Goal: Task Accomplishment & Management: Manage account settings

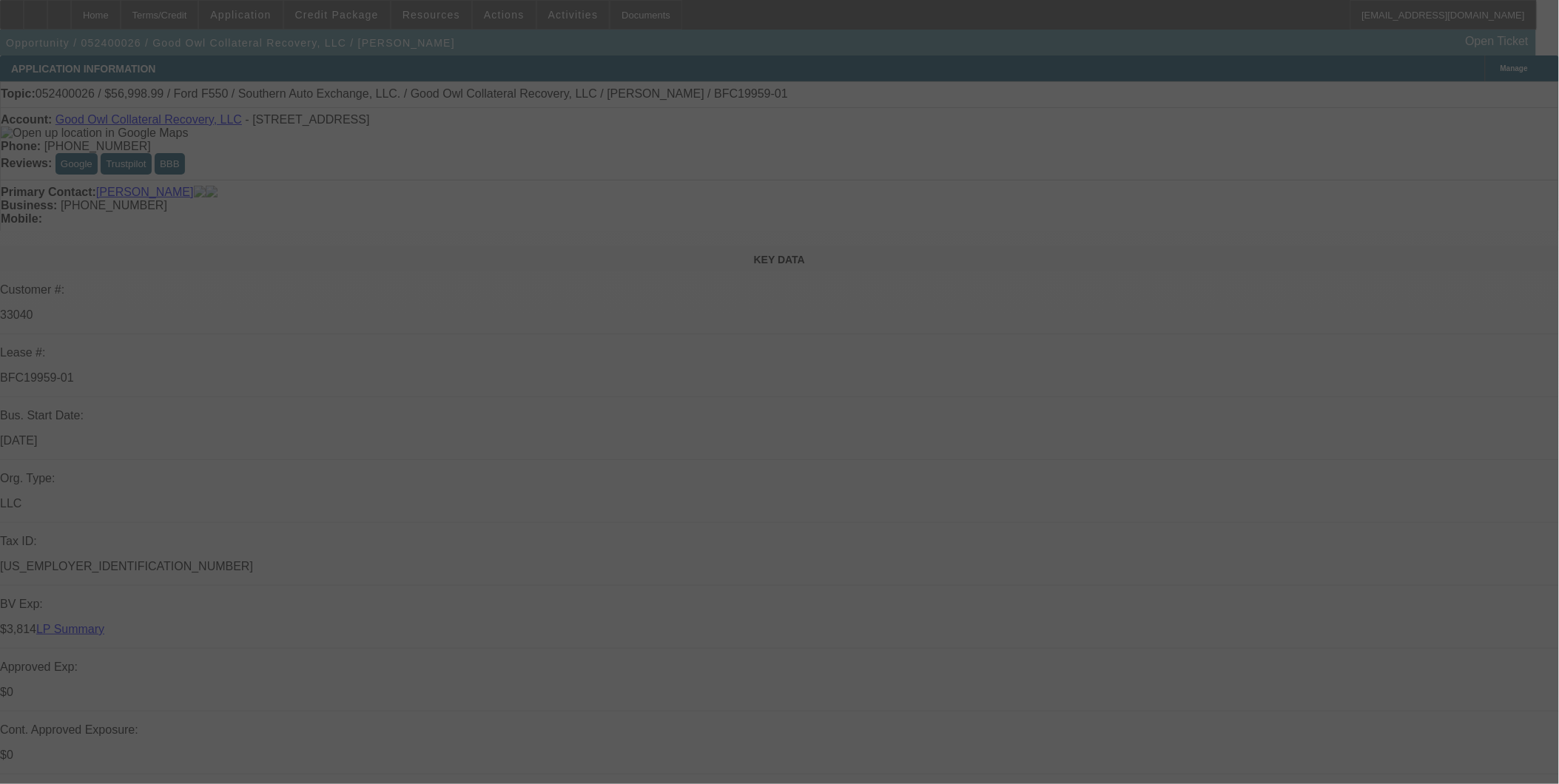
select select "0"
select select "0.1"
select select "0"
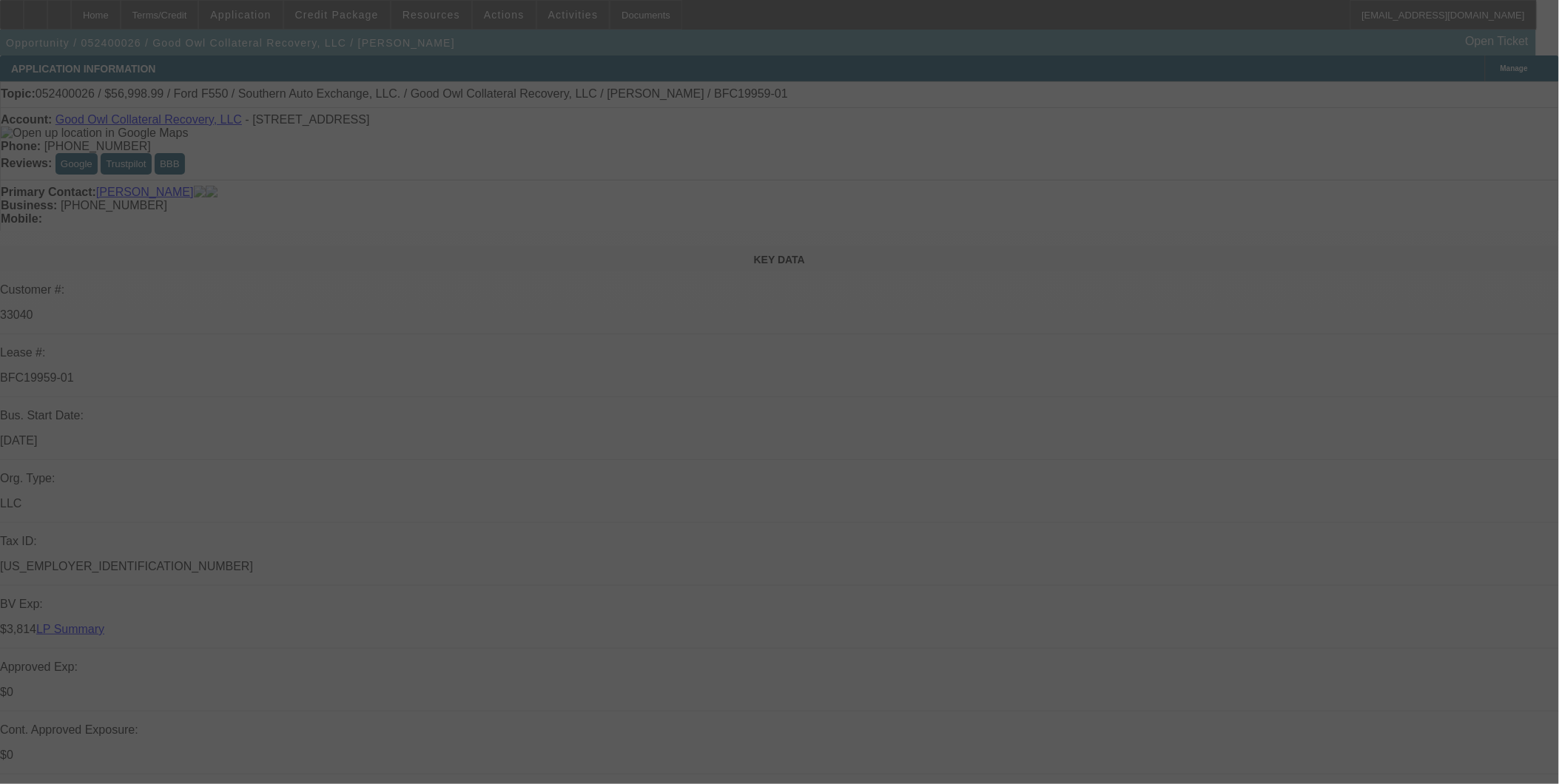
select select "0.1"
select select "0"
select select "0.1"
select select "0"
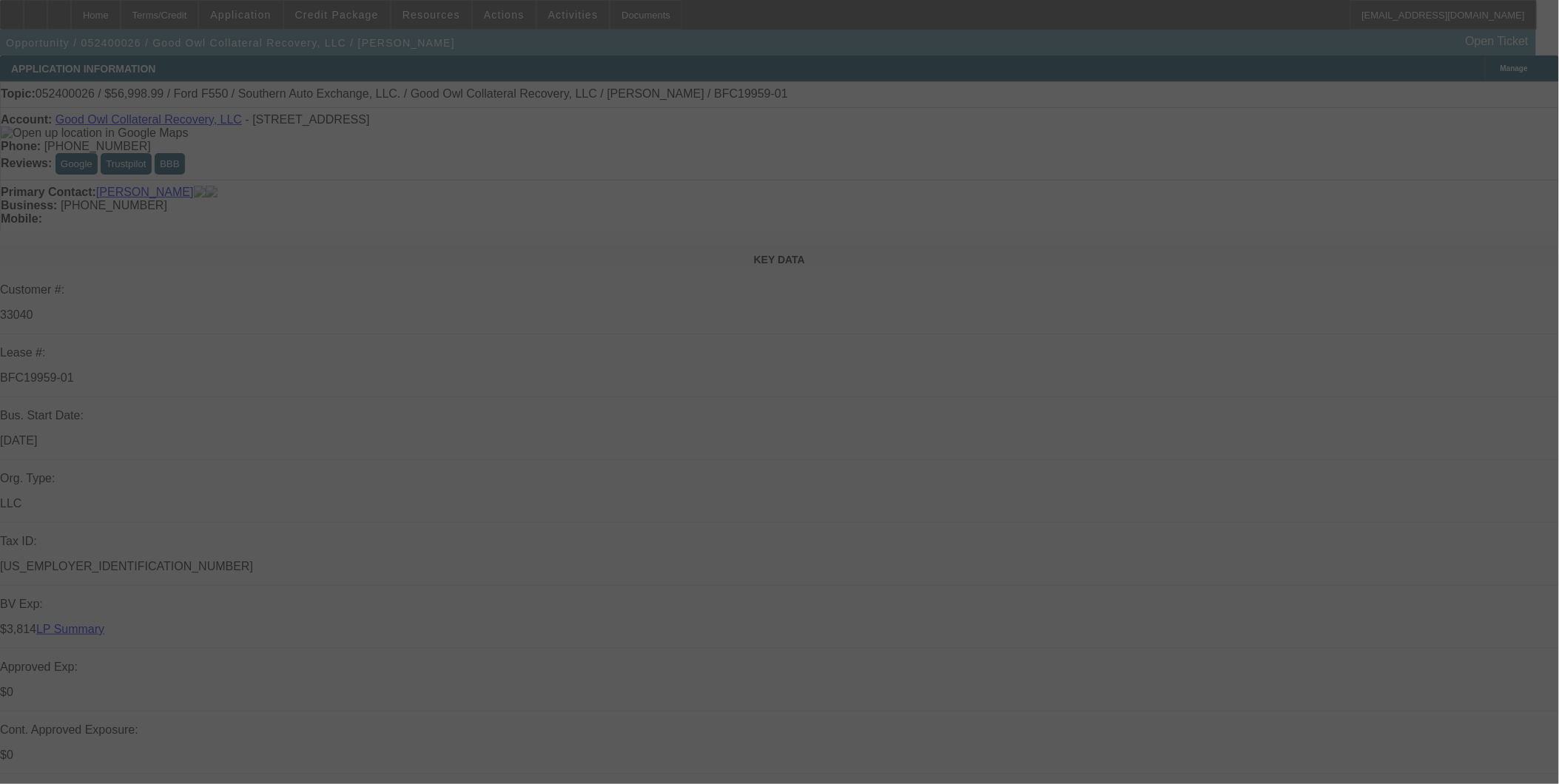
select select "0"
select select "0.1"
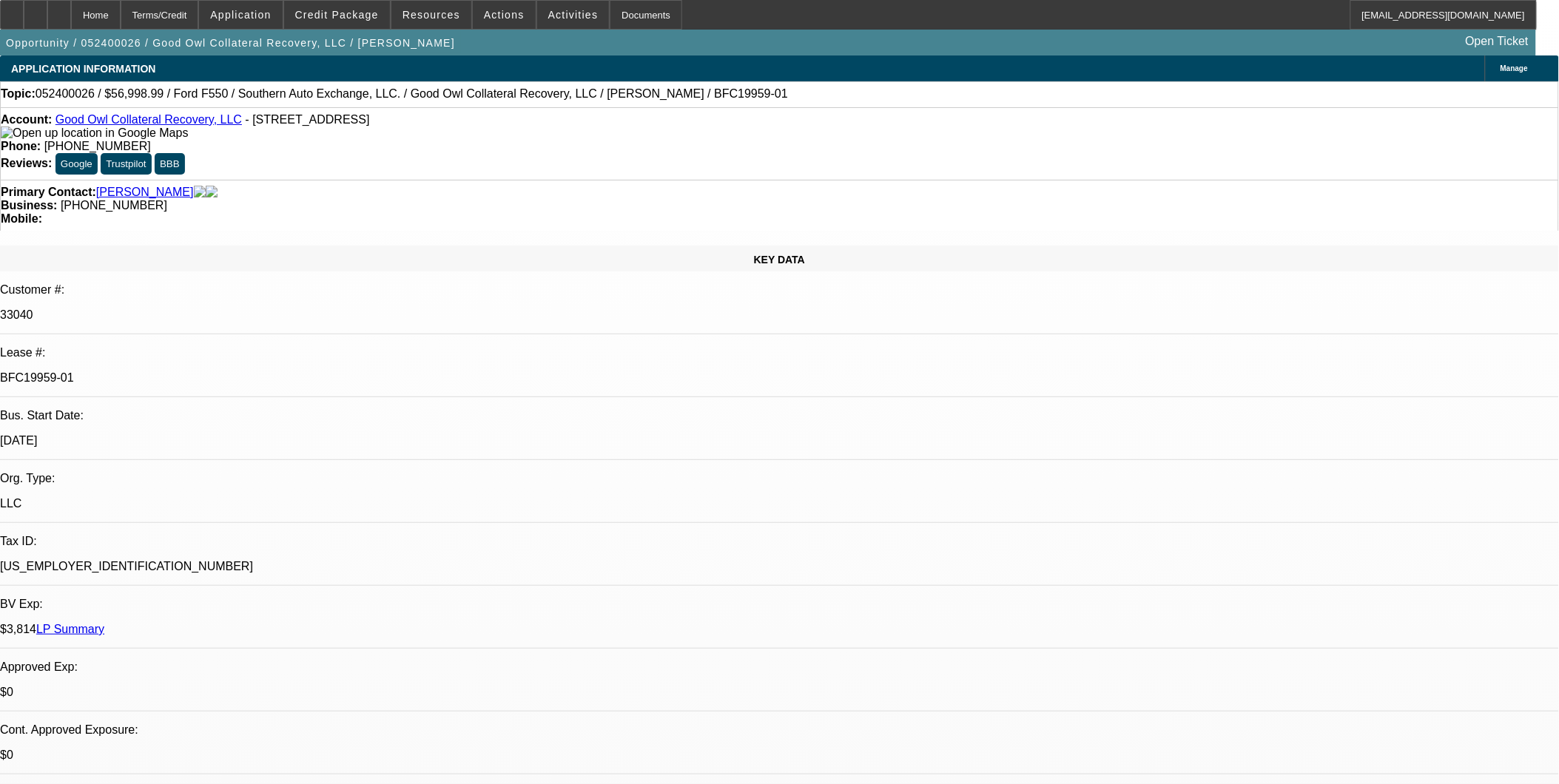
select select "1"
select select "2"
select select "4"
select select "1"
select select "2"
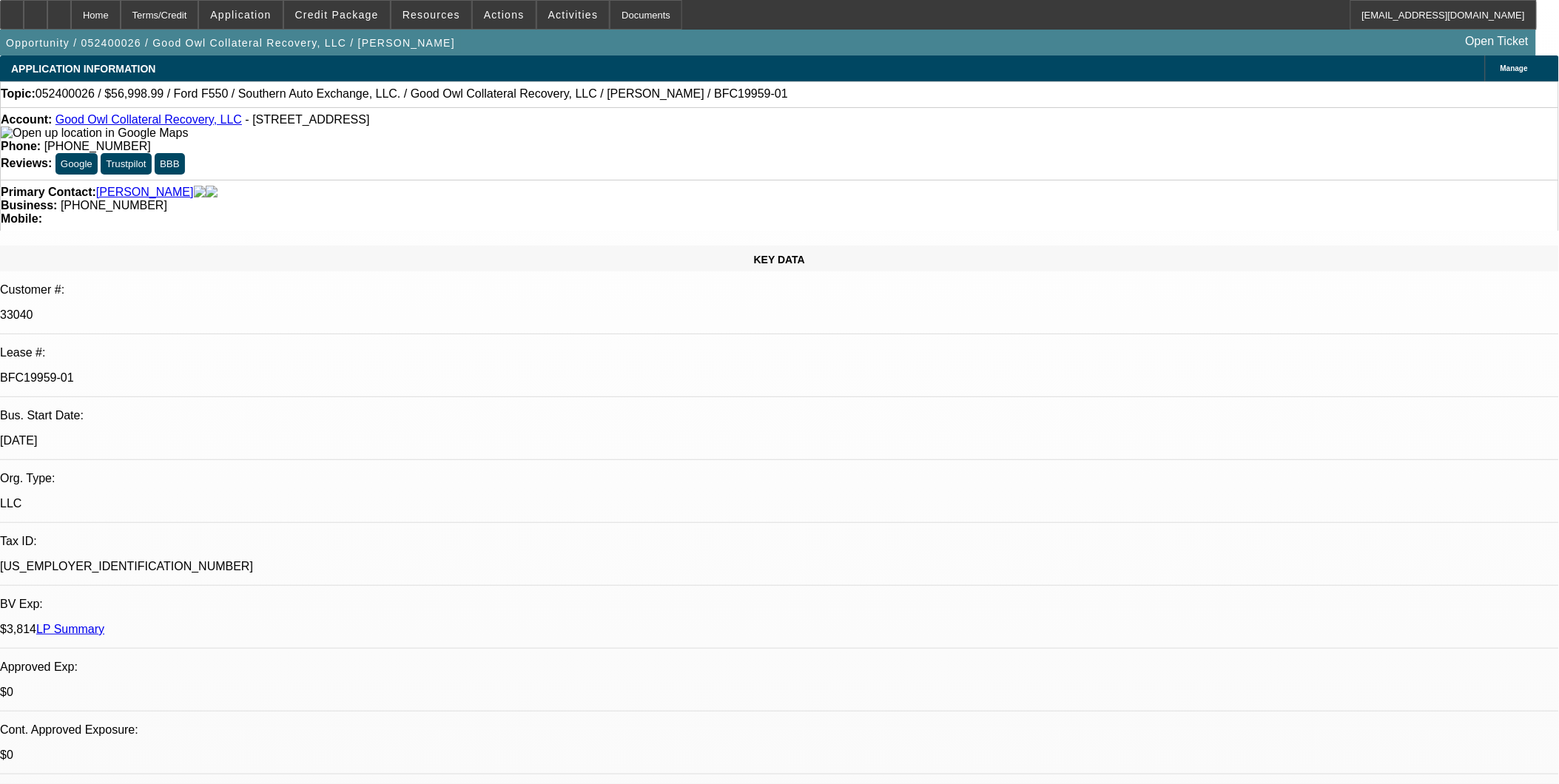
select select "4"
select select "1"
select select "2"
select select "4"
select select "1"
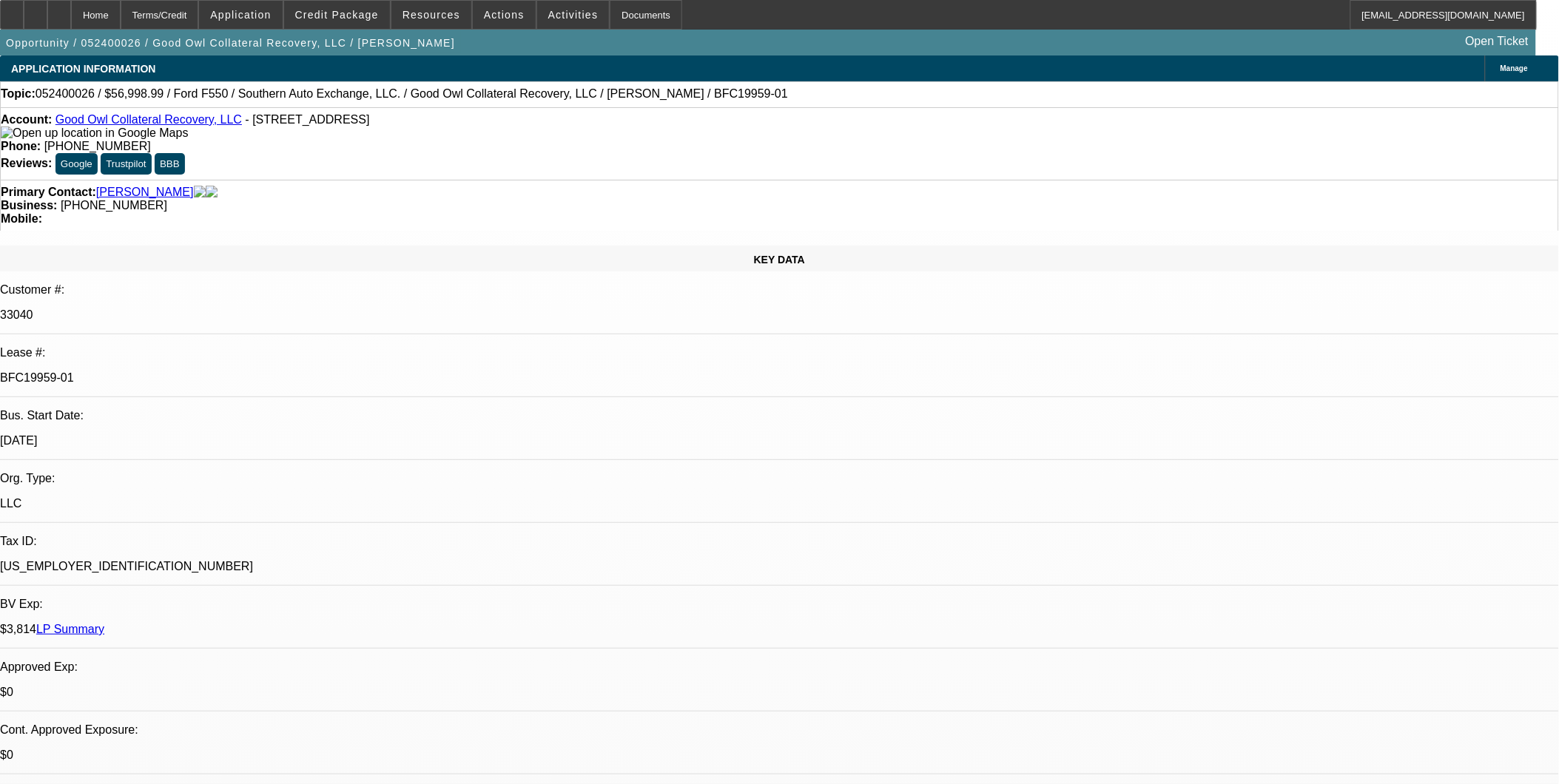
select select "2"
select select "4"
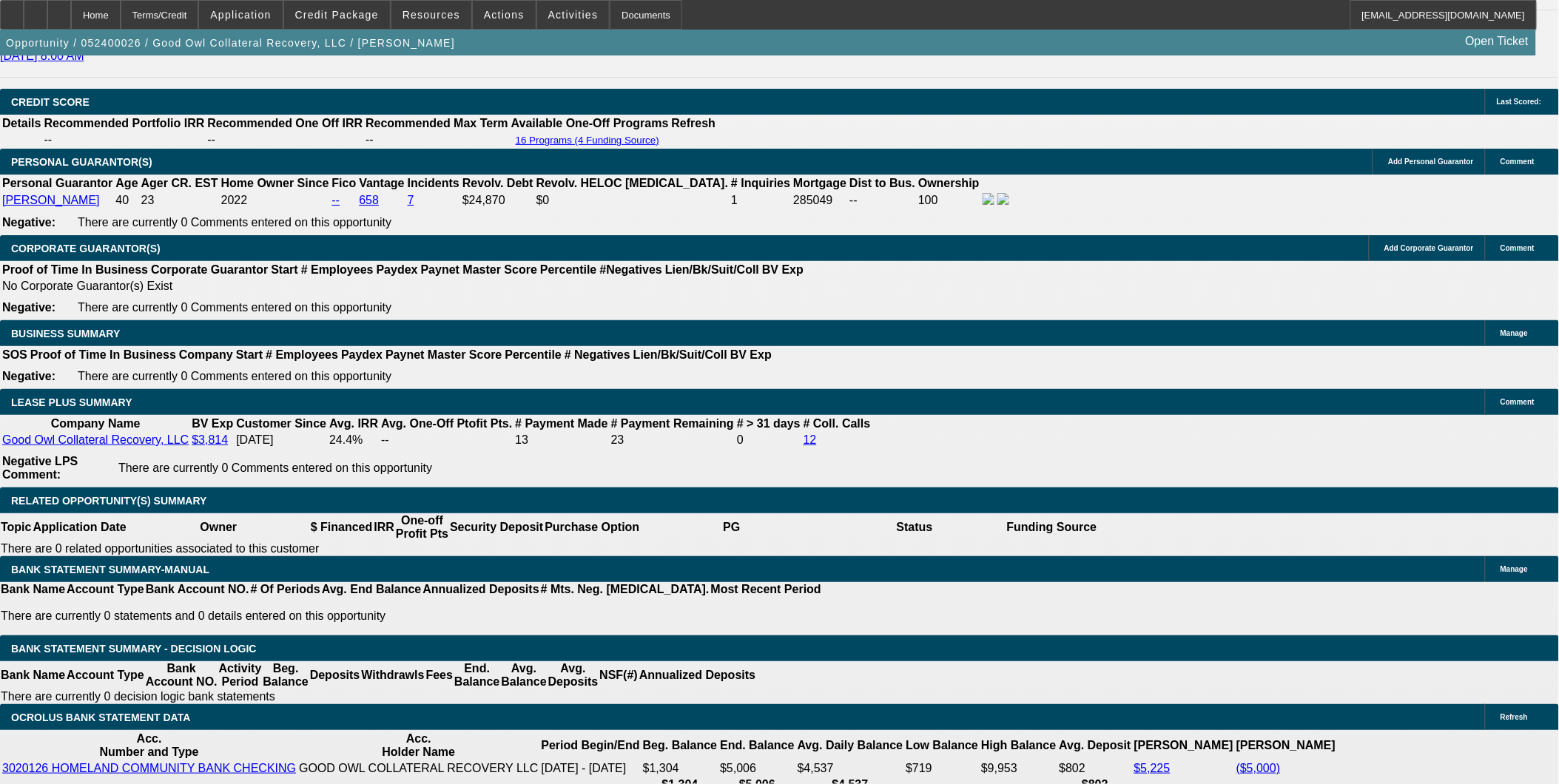
scroll to position [2136, 0]
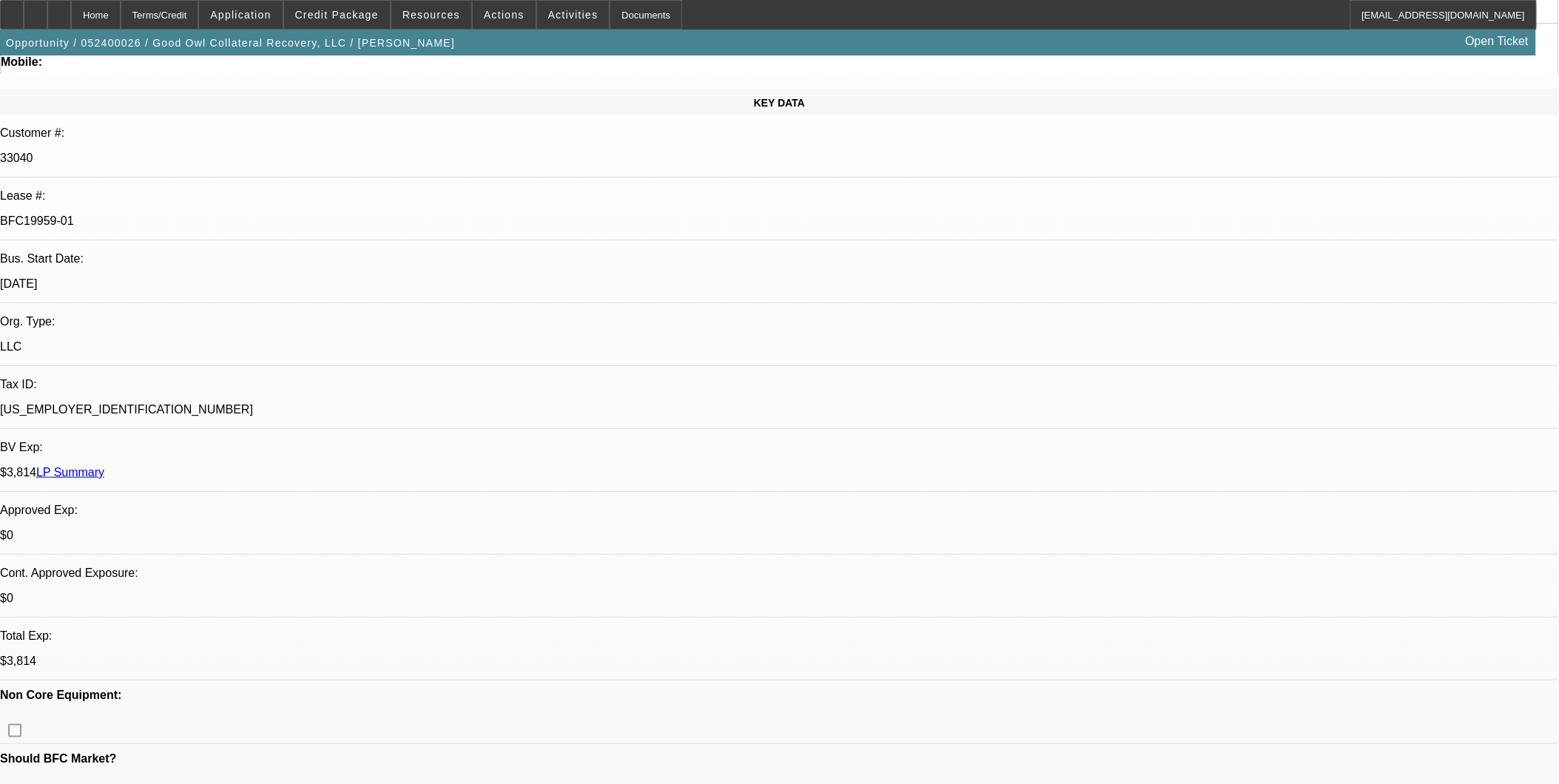
scroll to position [0, 0]
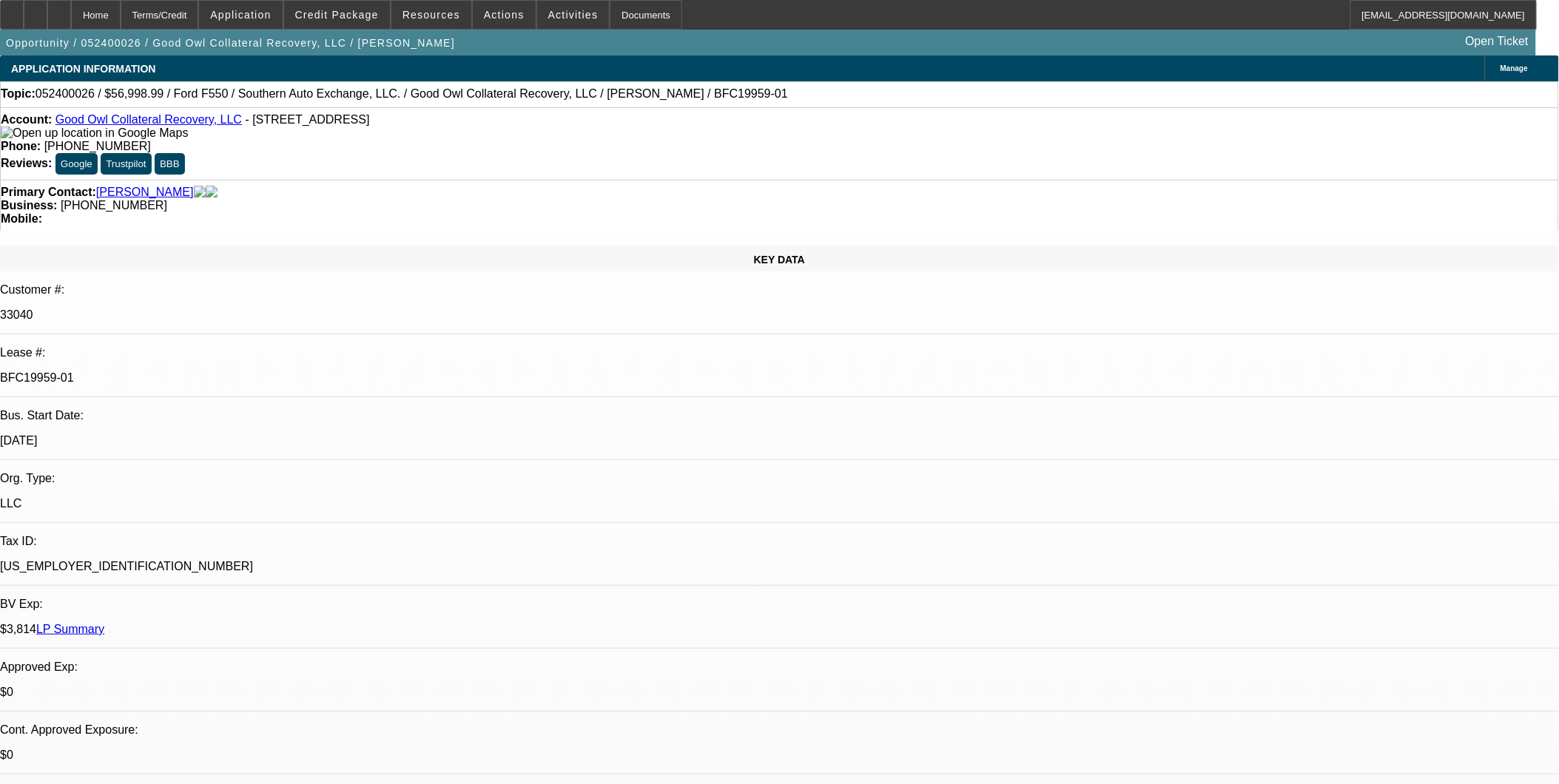
click at [662, 149] on div "Account: Good Owl Collateral Recovery, LLC - 5068 Bradyville Rd, Readyville, TN…" at bounding box center [780, 143] width 1559 height 73
click at [142, 122] on link "Good Owl Collateral Recovery, LLC" at bounding box center [149, 119] width 187 height 12
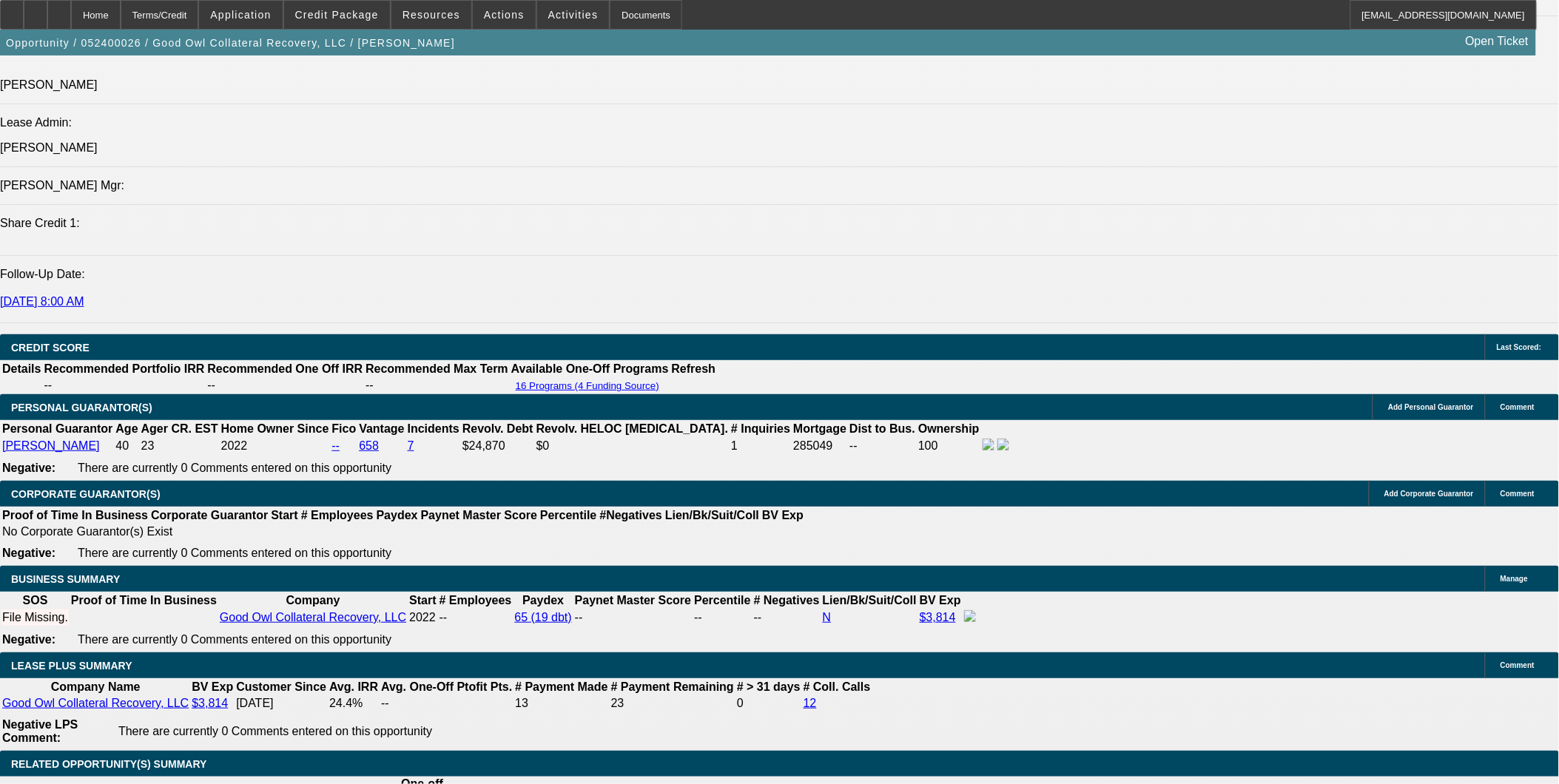
scroll to position [4250, 0]
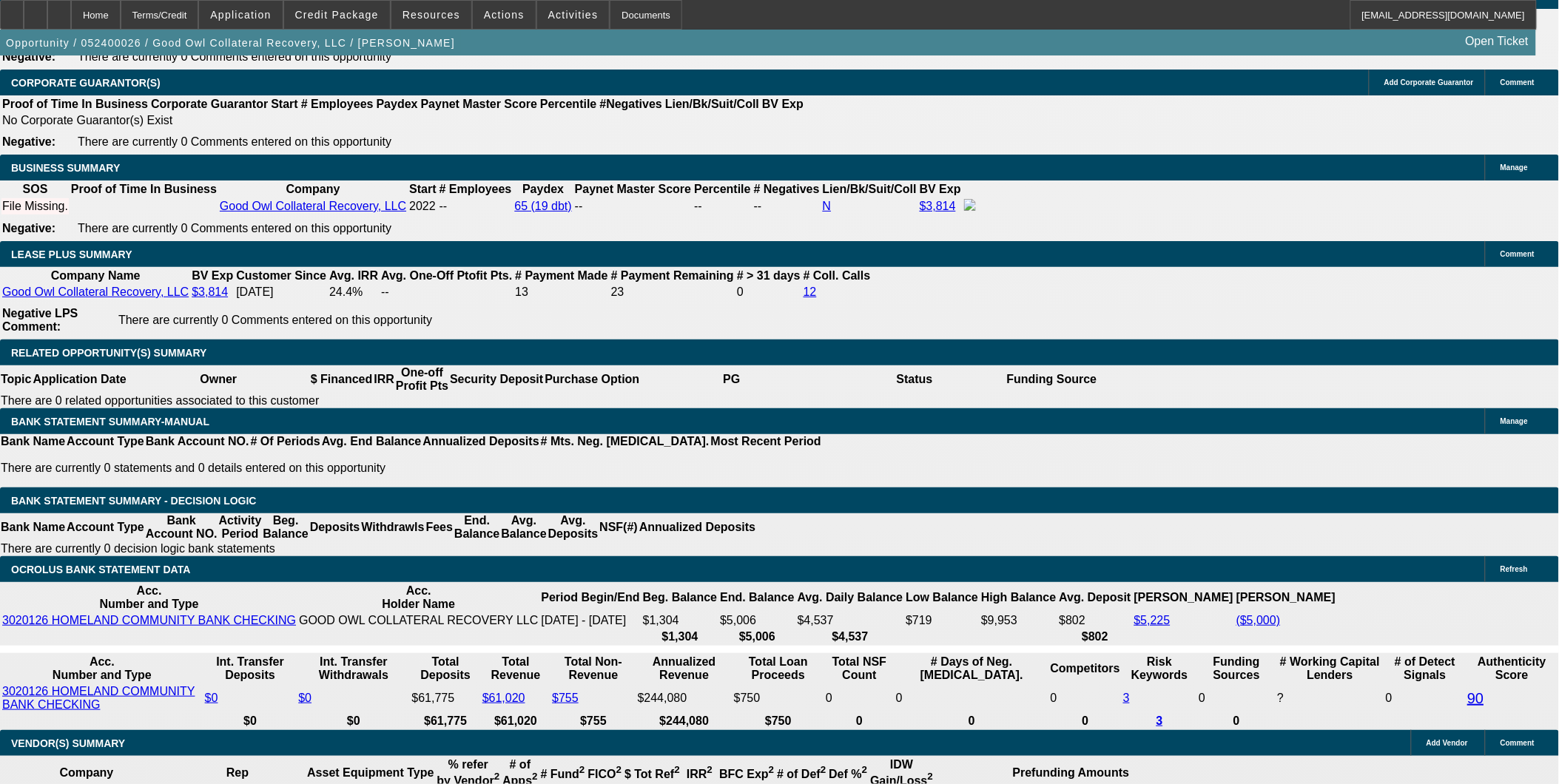
scroll to position [3346, 0]
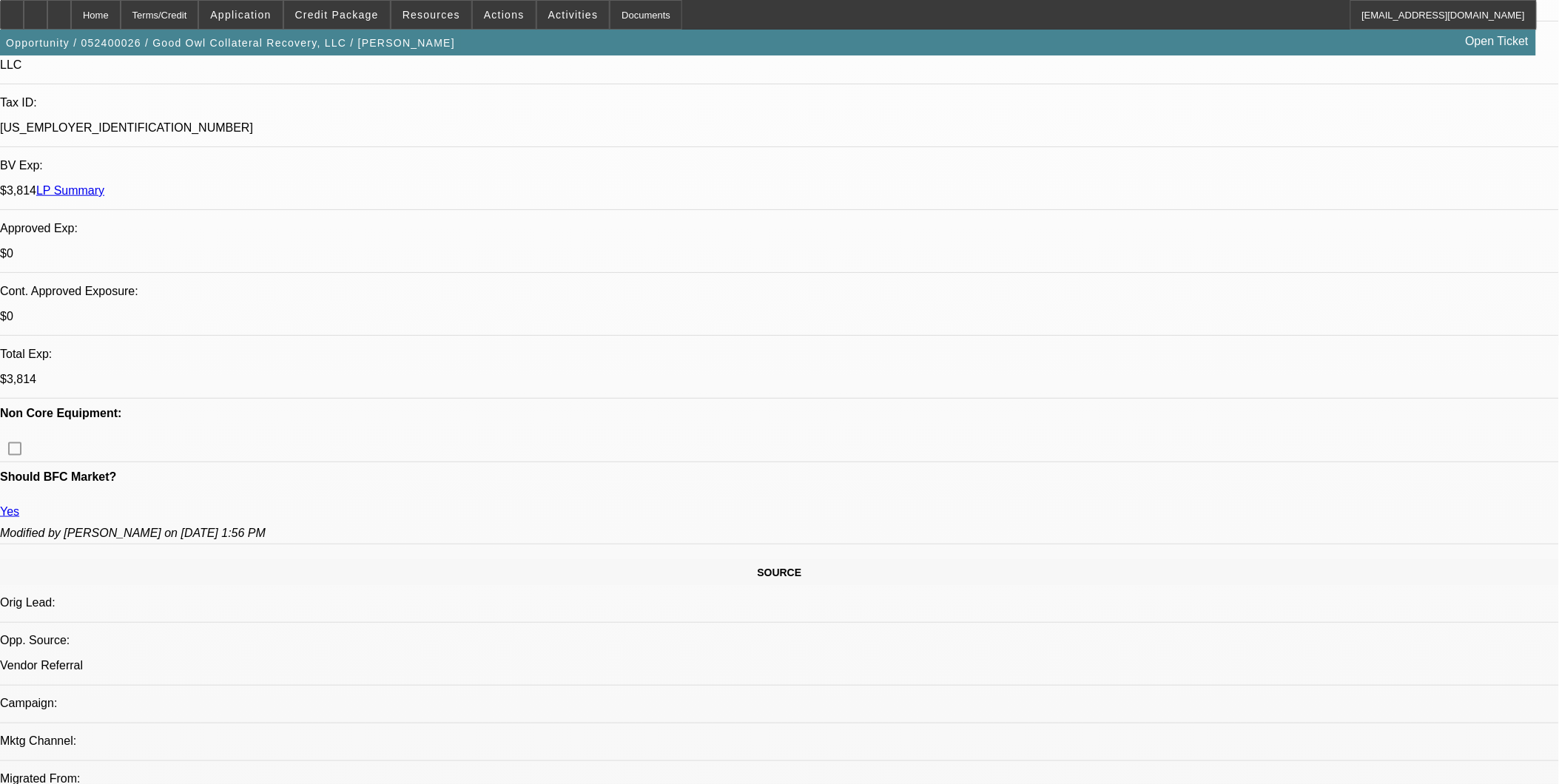
scroll to position [411, 0]
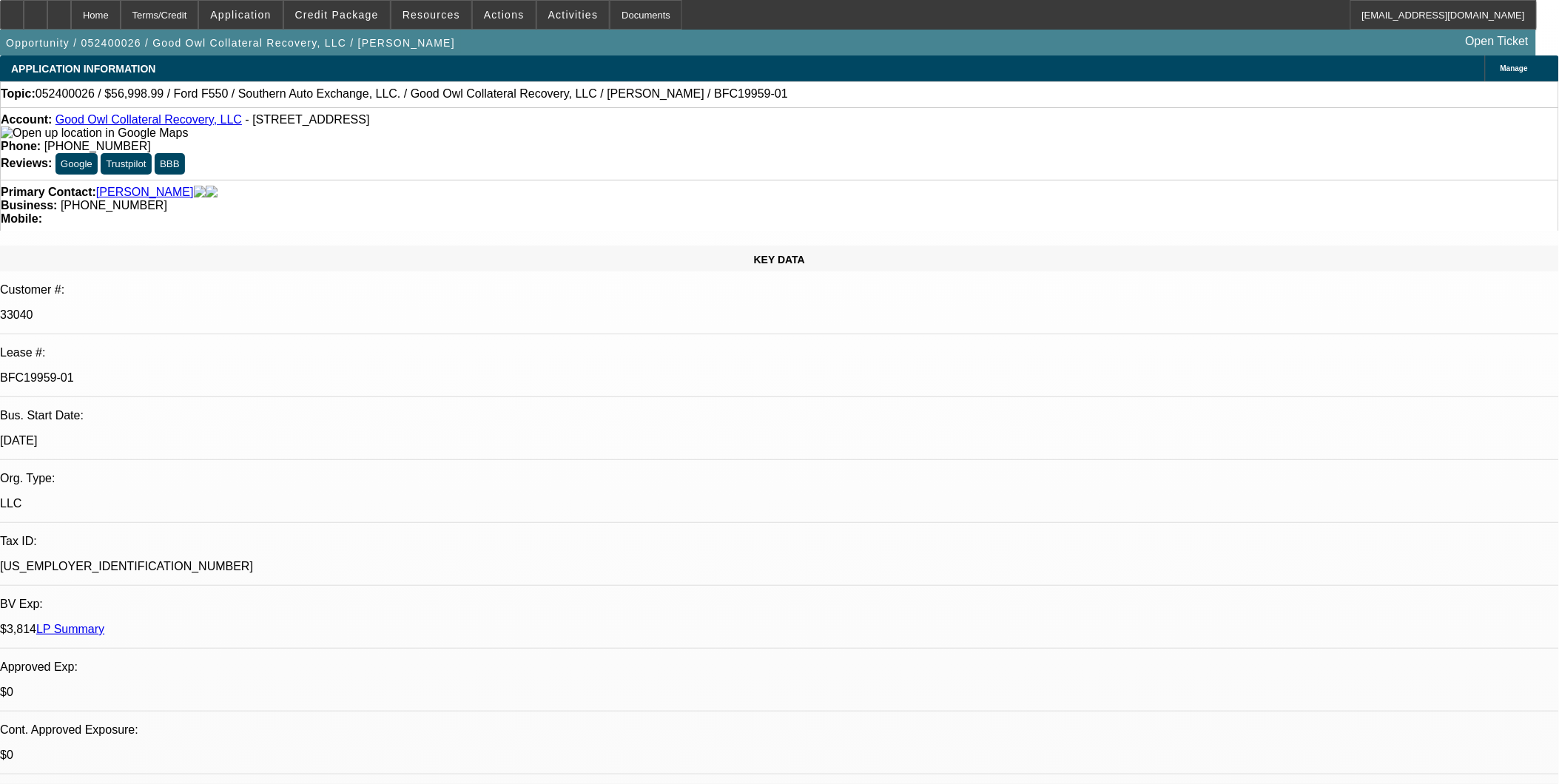
select select "0"
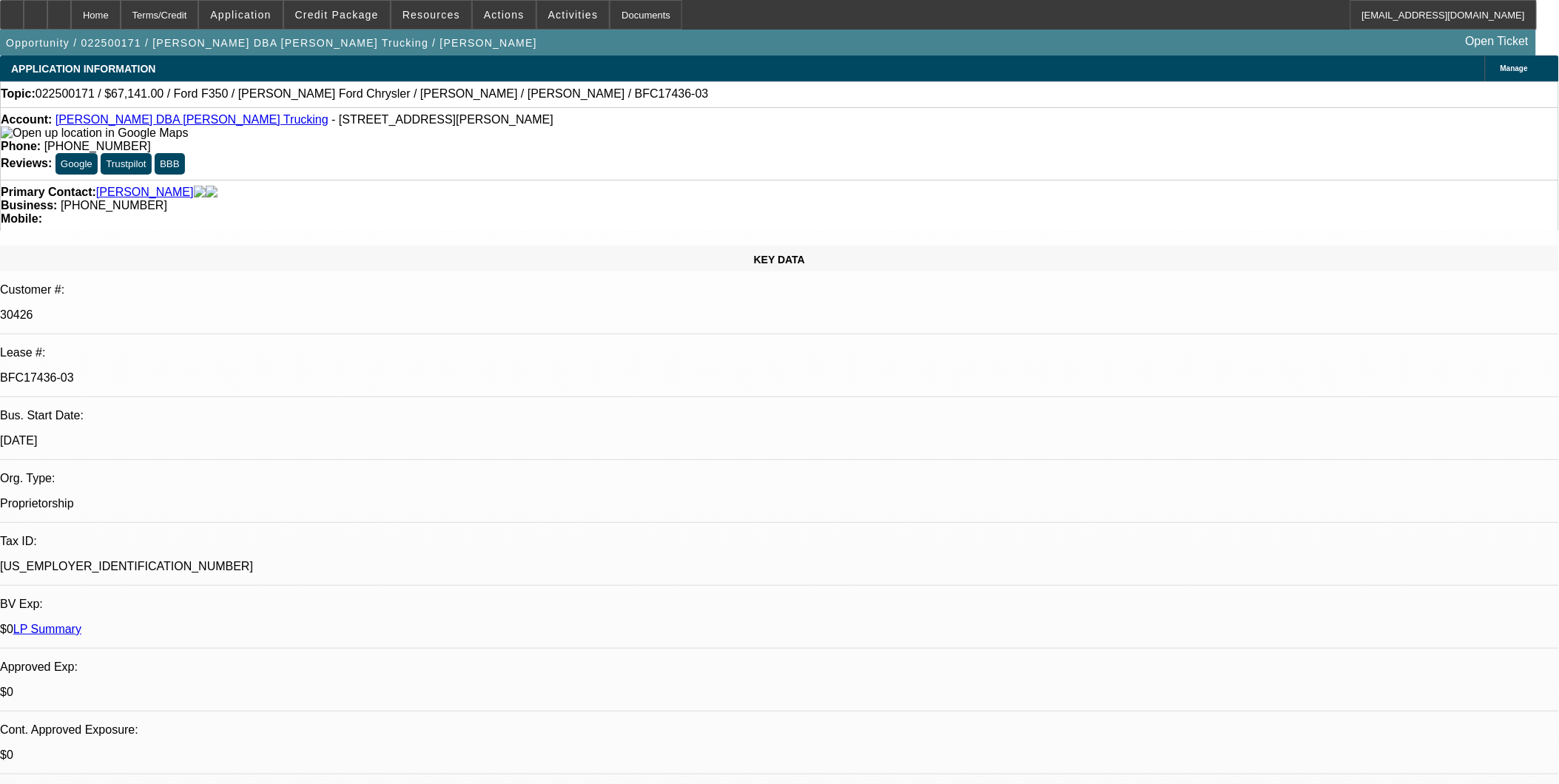
select select "0"
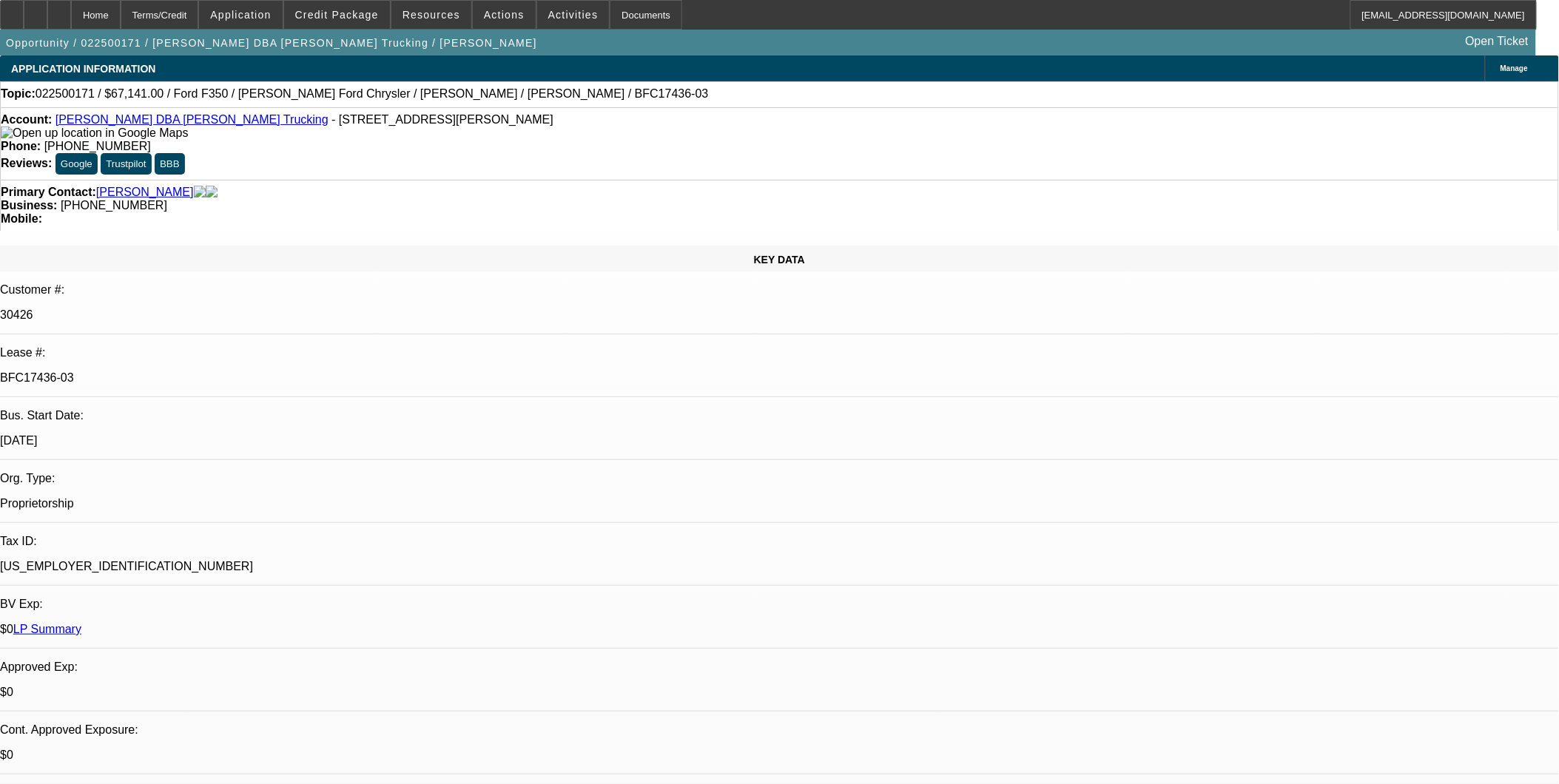
select select "2"
select select "0"
select select "2"
select select "0"
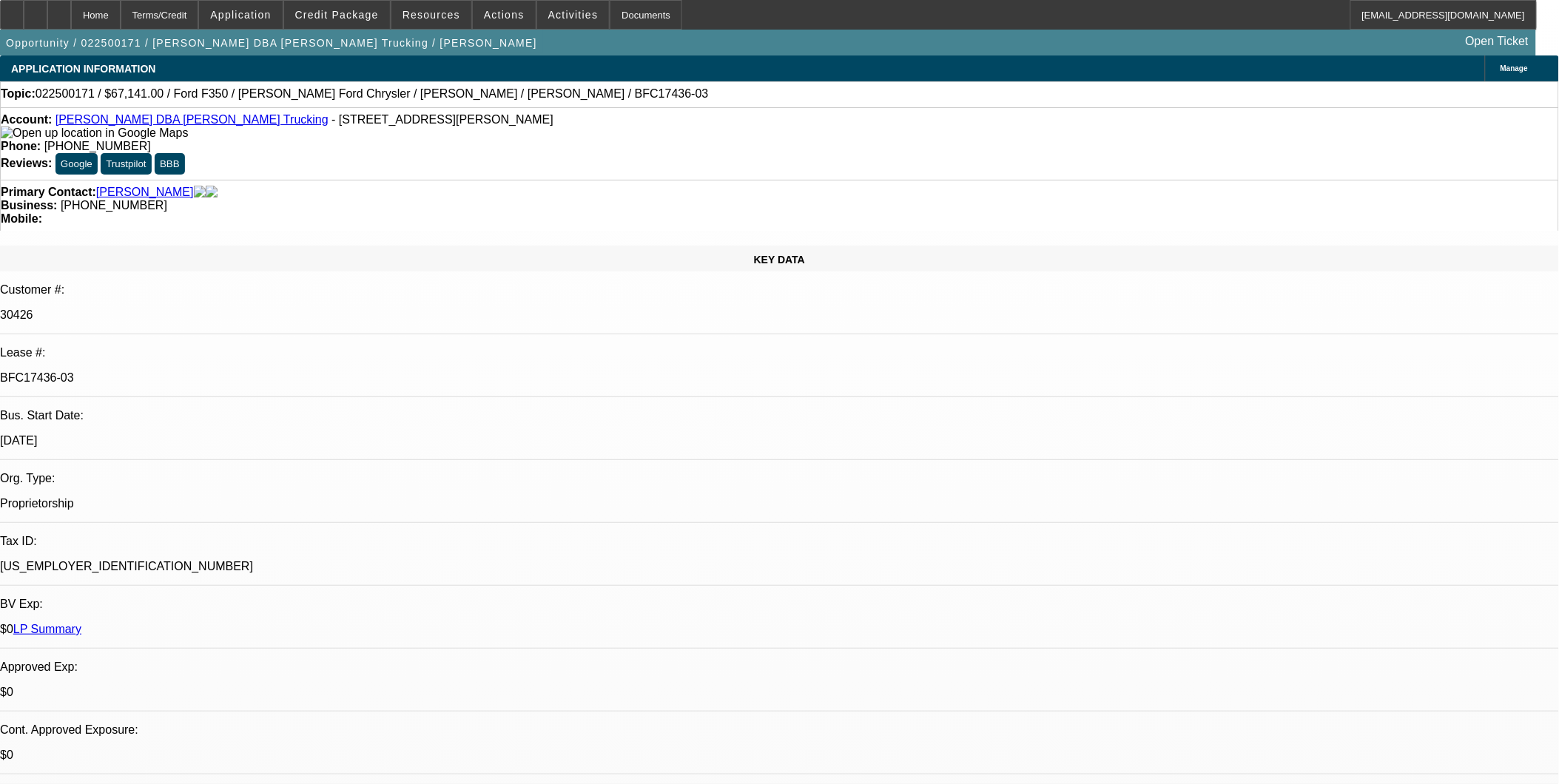
select select "1"
select select "6"
select select "1"
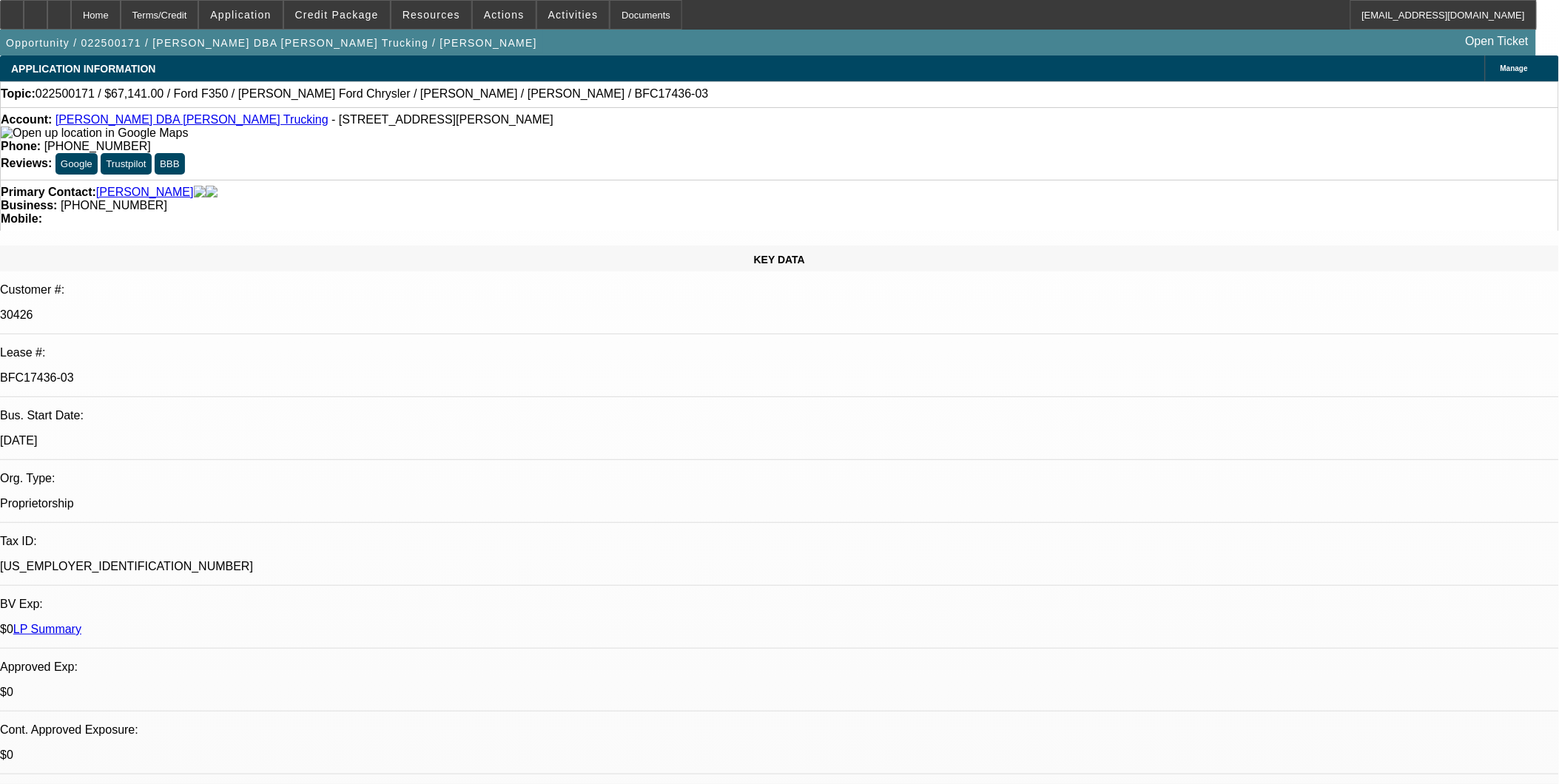
select select "6"
select select "1"
select select "2"
select select "6"
select select "1"
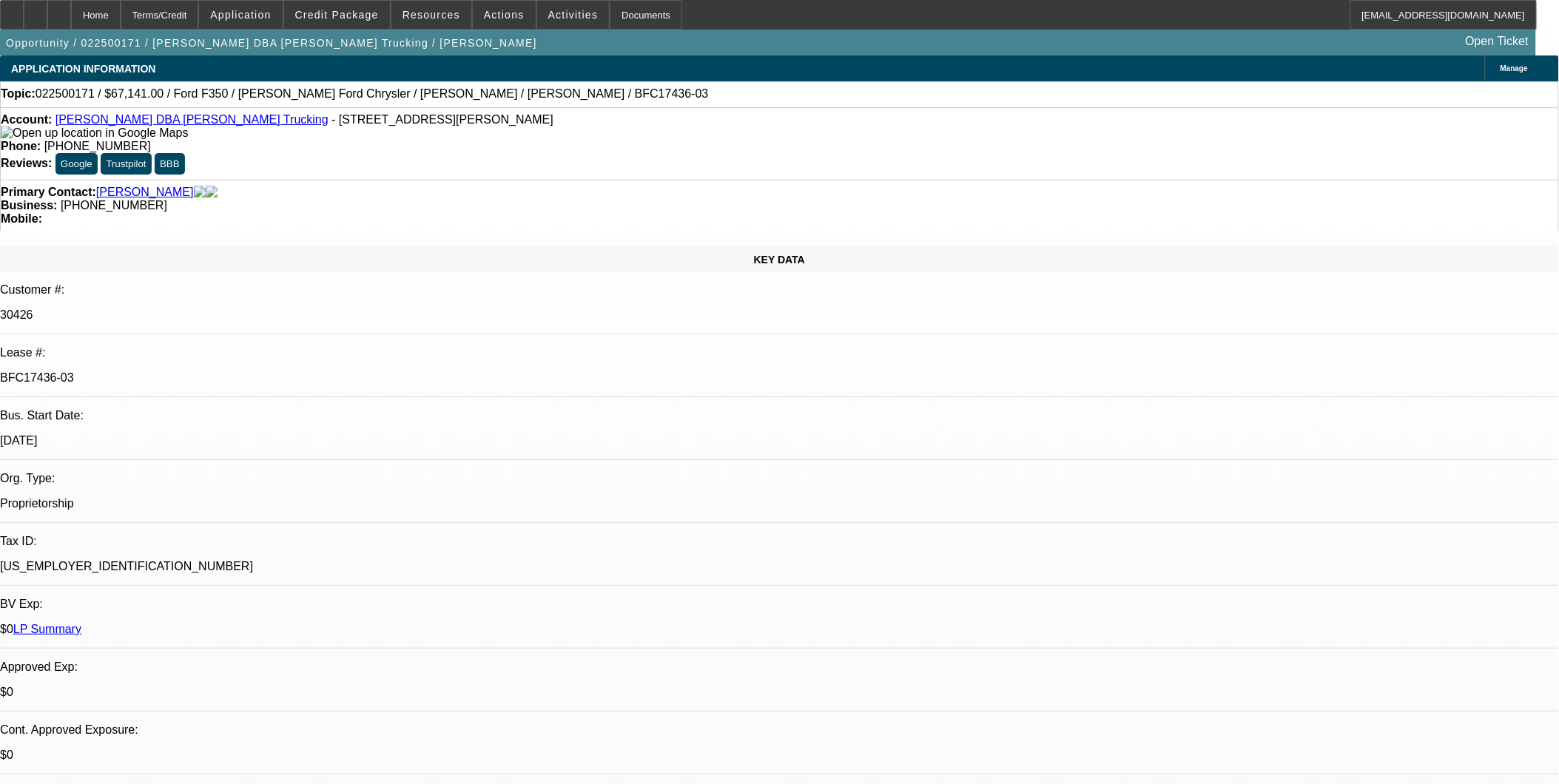
select select "2"
select select "6"
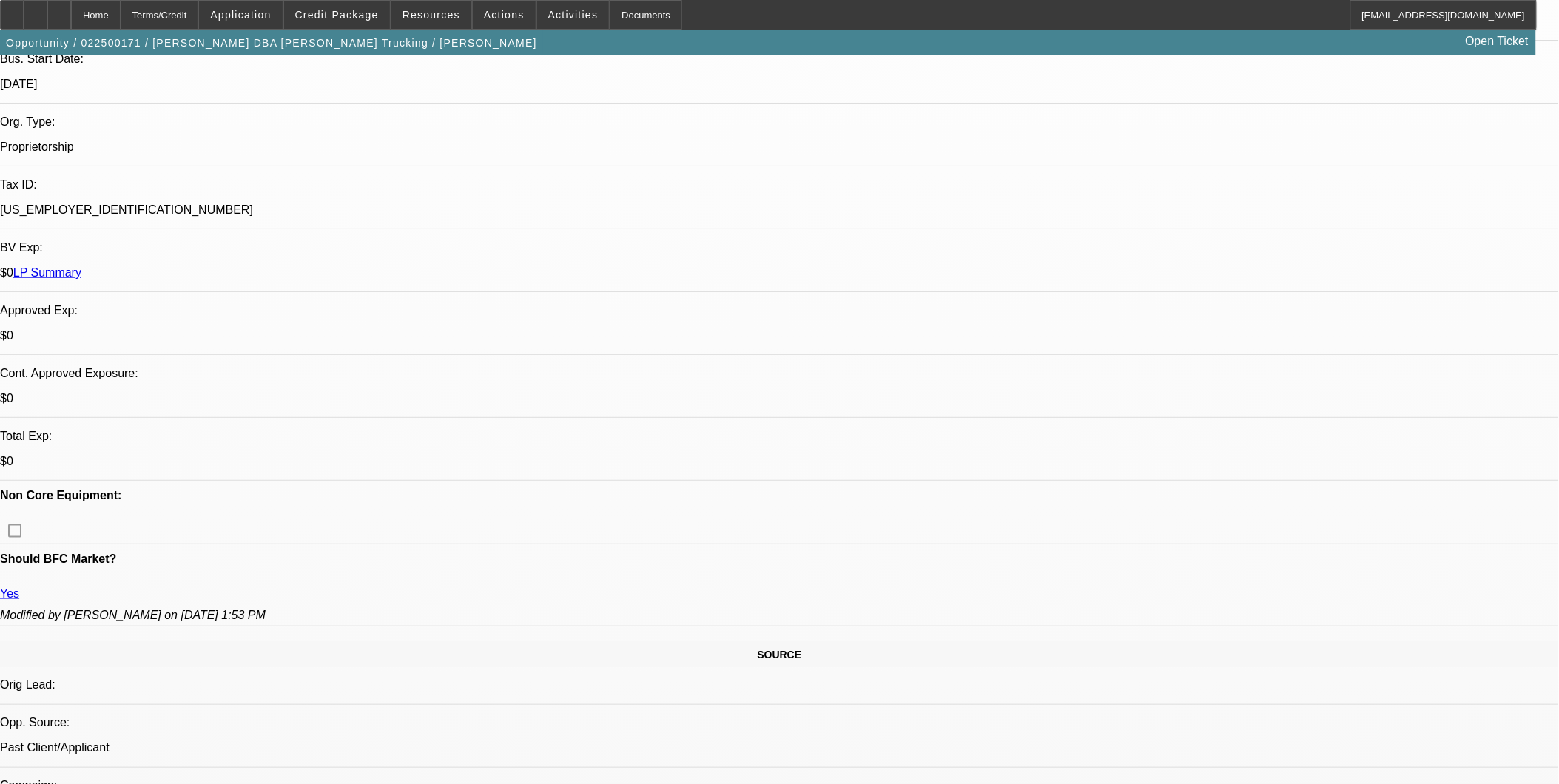
scroll to position [328, 0]
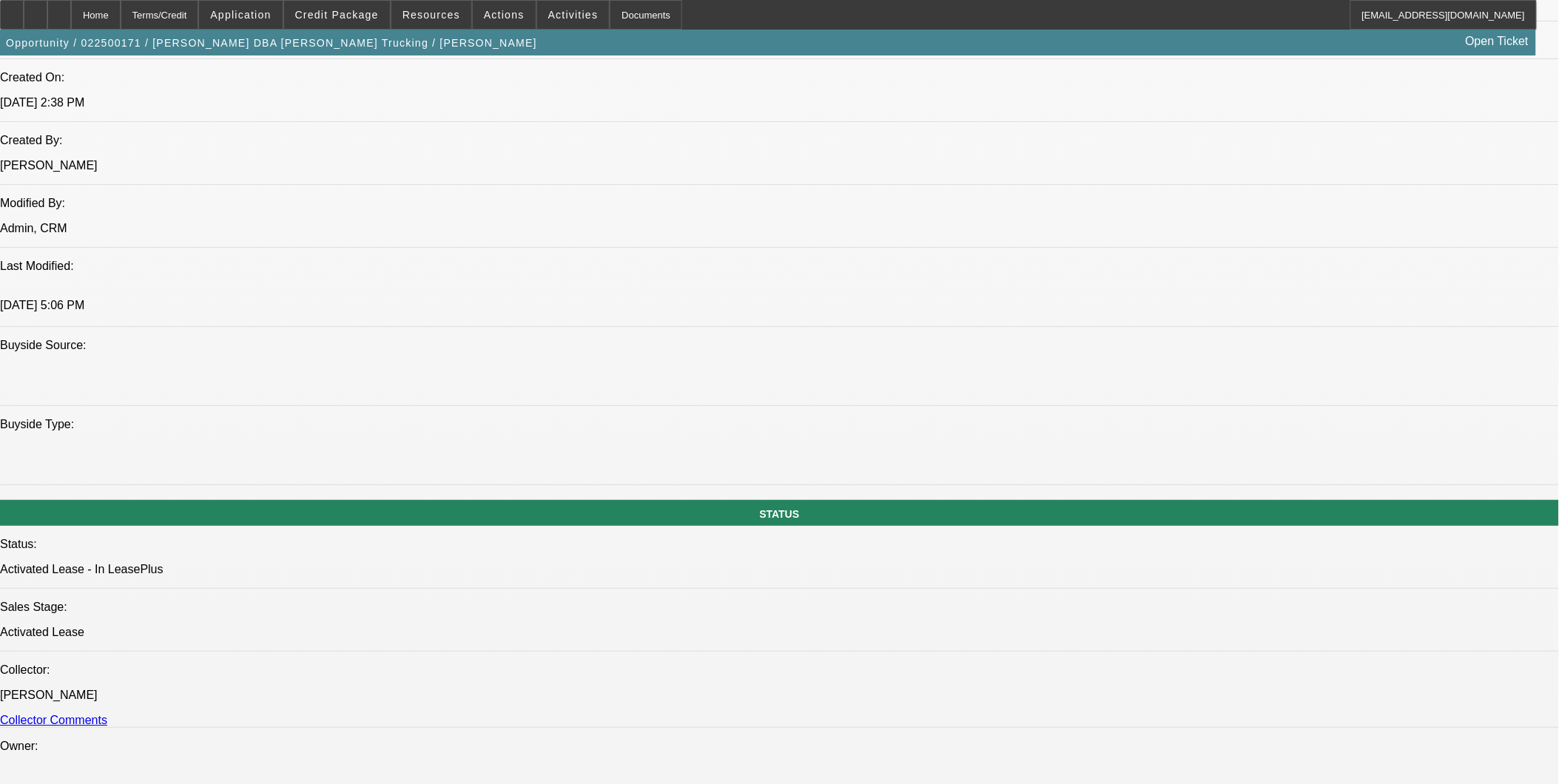
scroll to position [1150, 0]
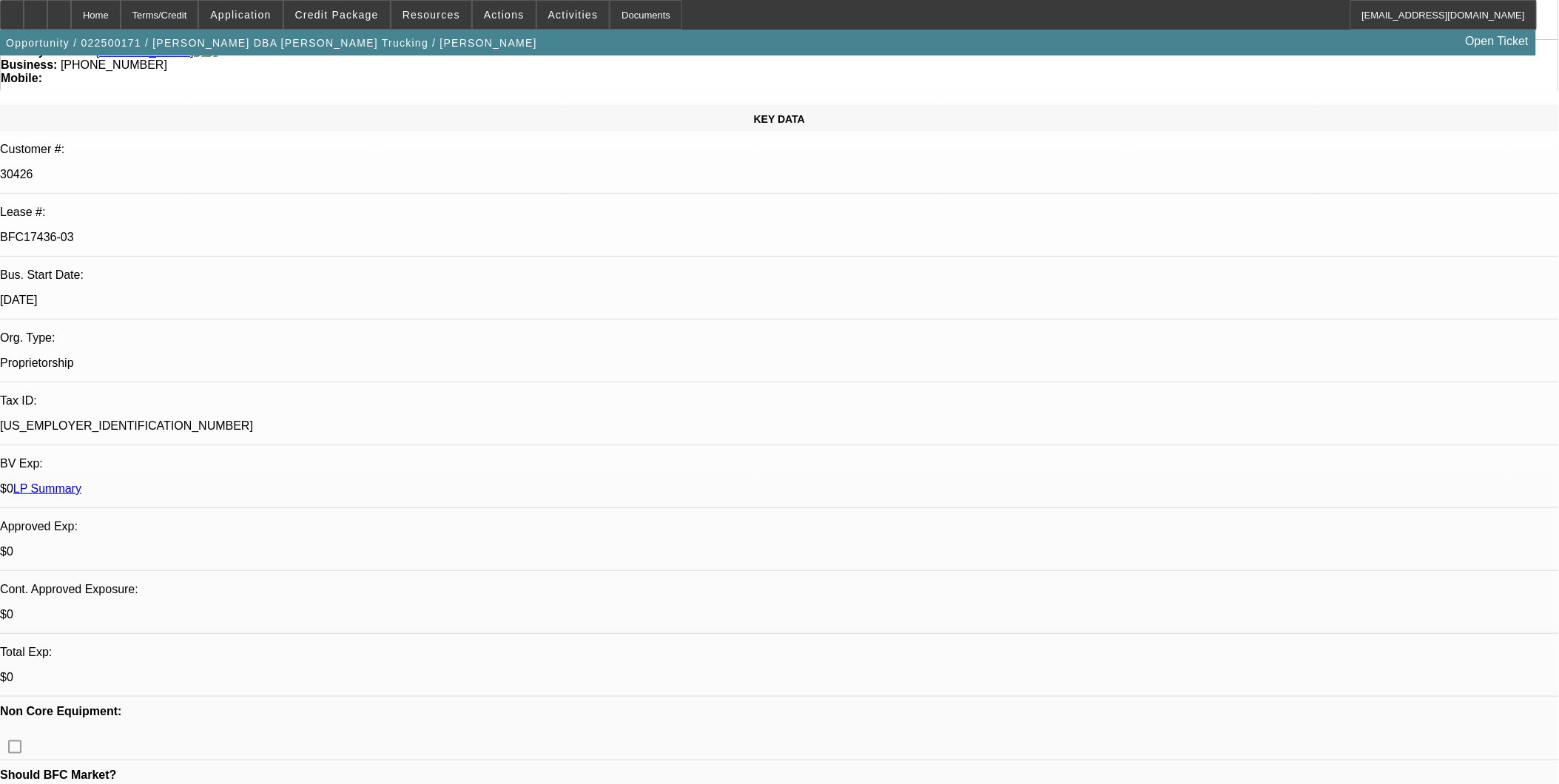
scroll to position [0, 0]
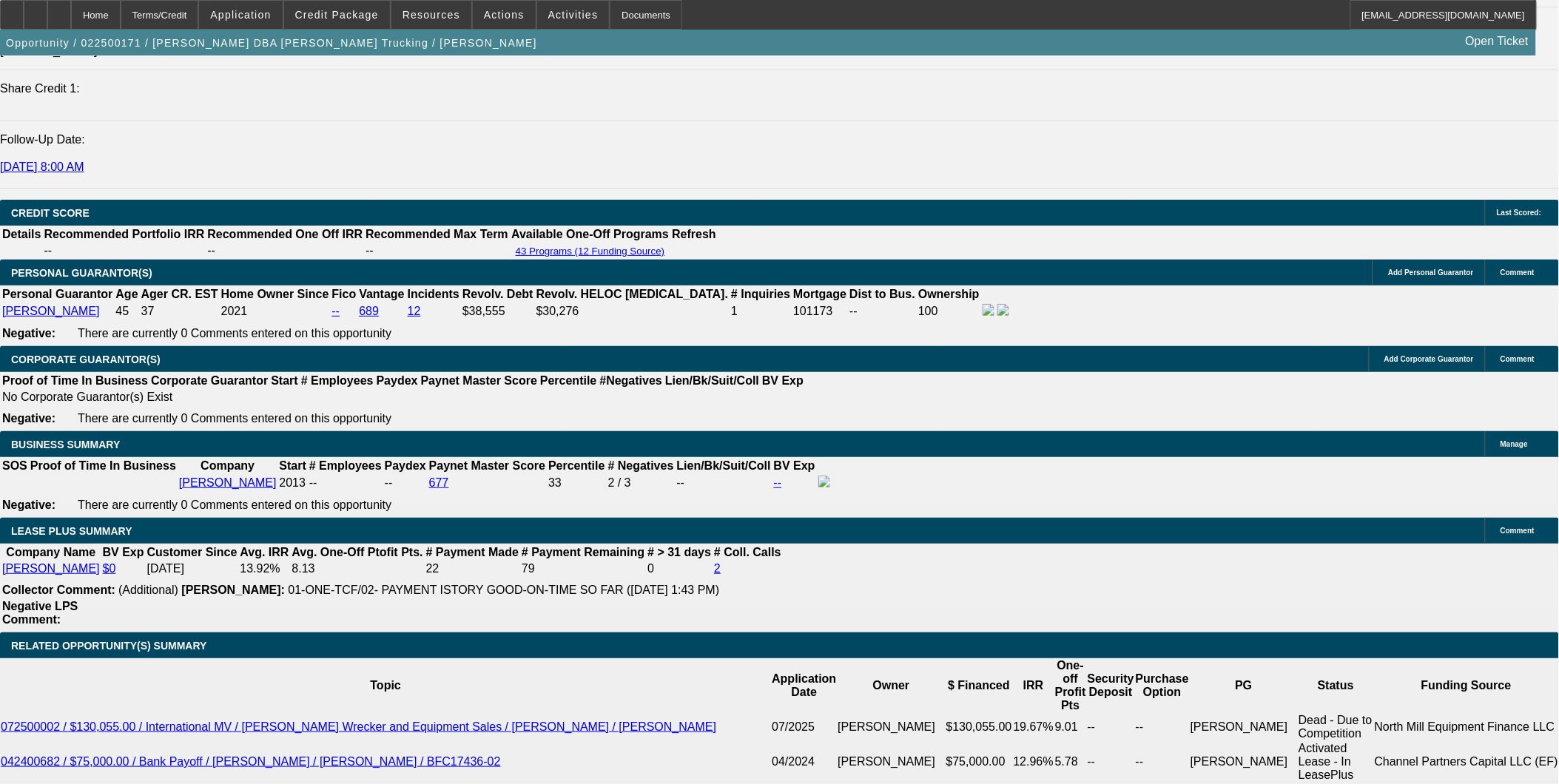
scroll to position [2053, 0]
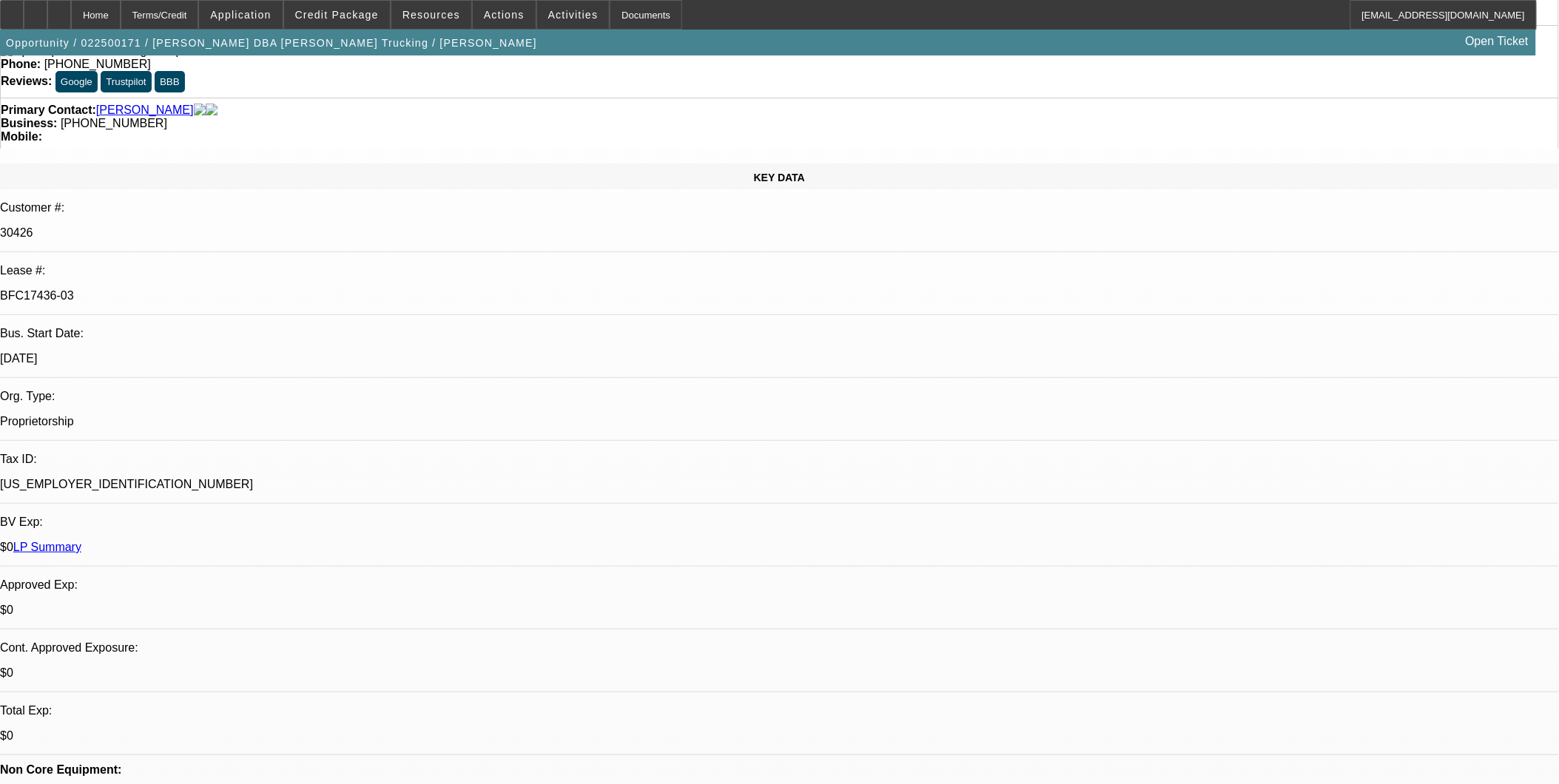
scroll to position [0, 0]
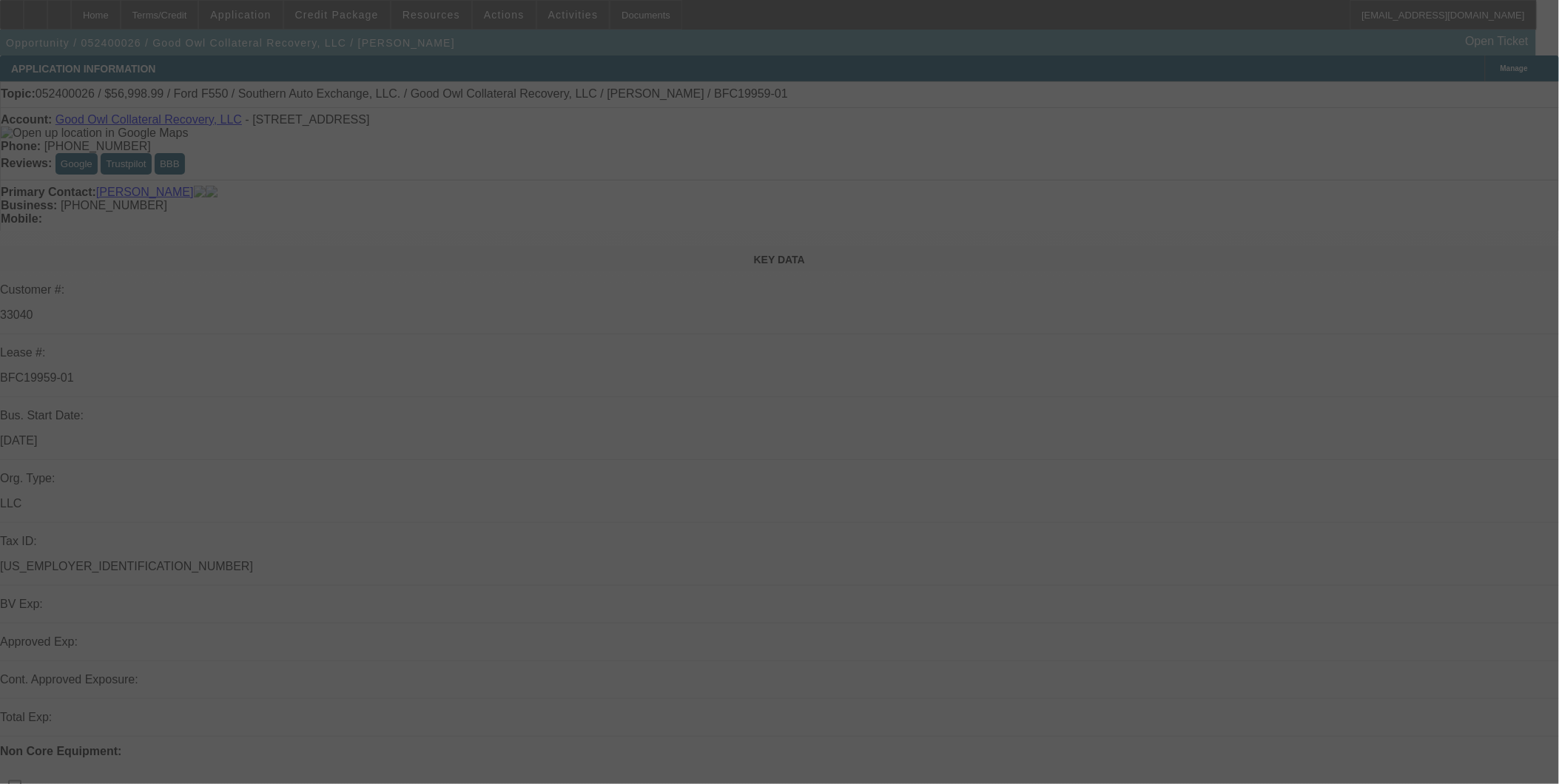
select select "0"
select select "0.1"
select select "0"
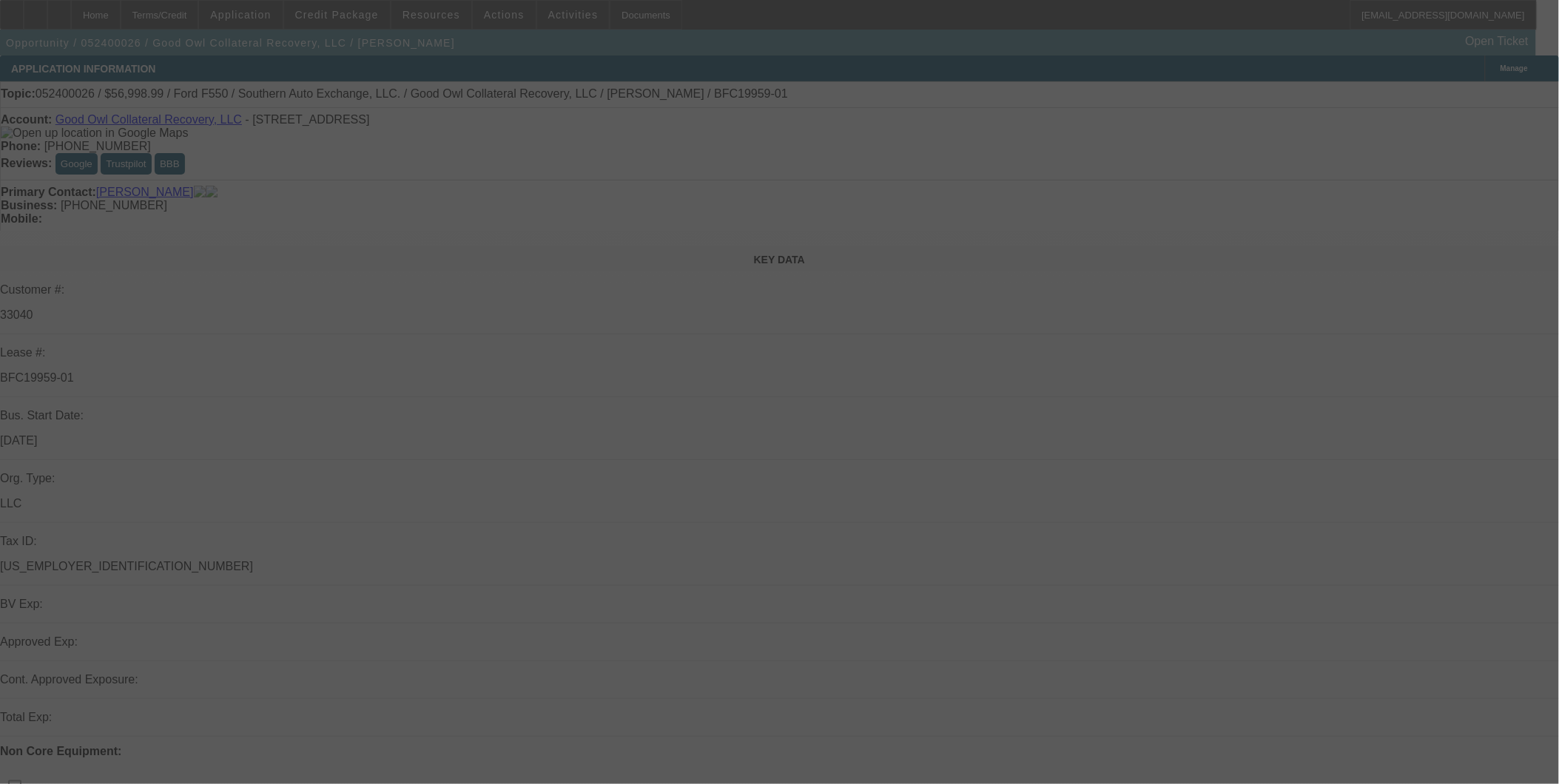
select select "0.1"
select select "0"
select select "0.1"
select select "0"
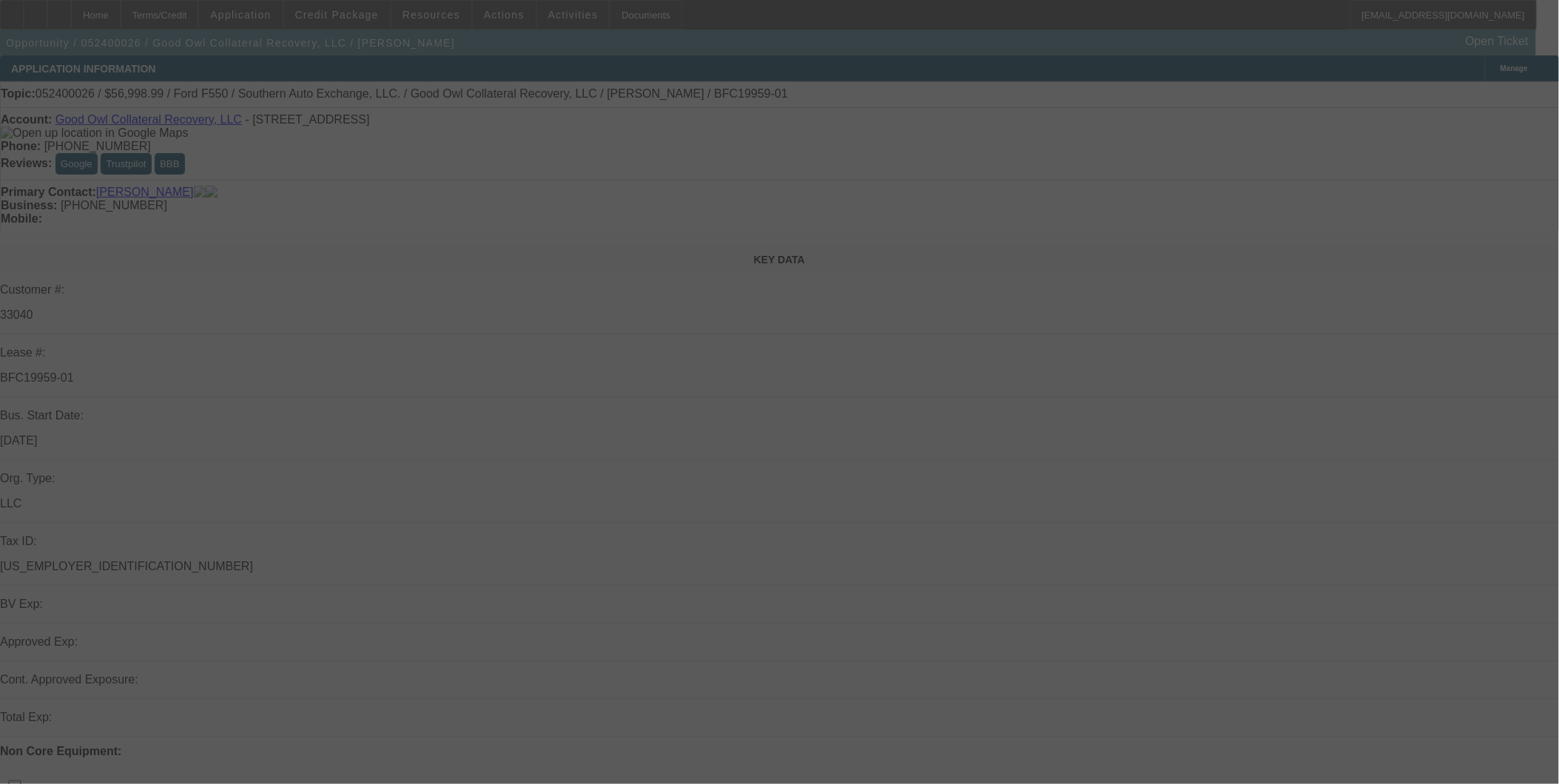
select select "0"
select select "0.1"
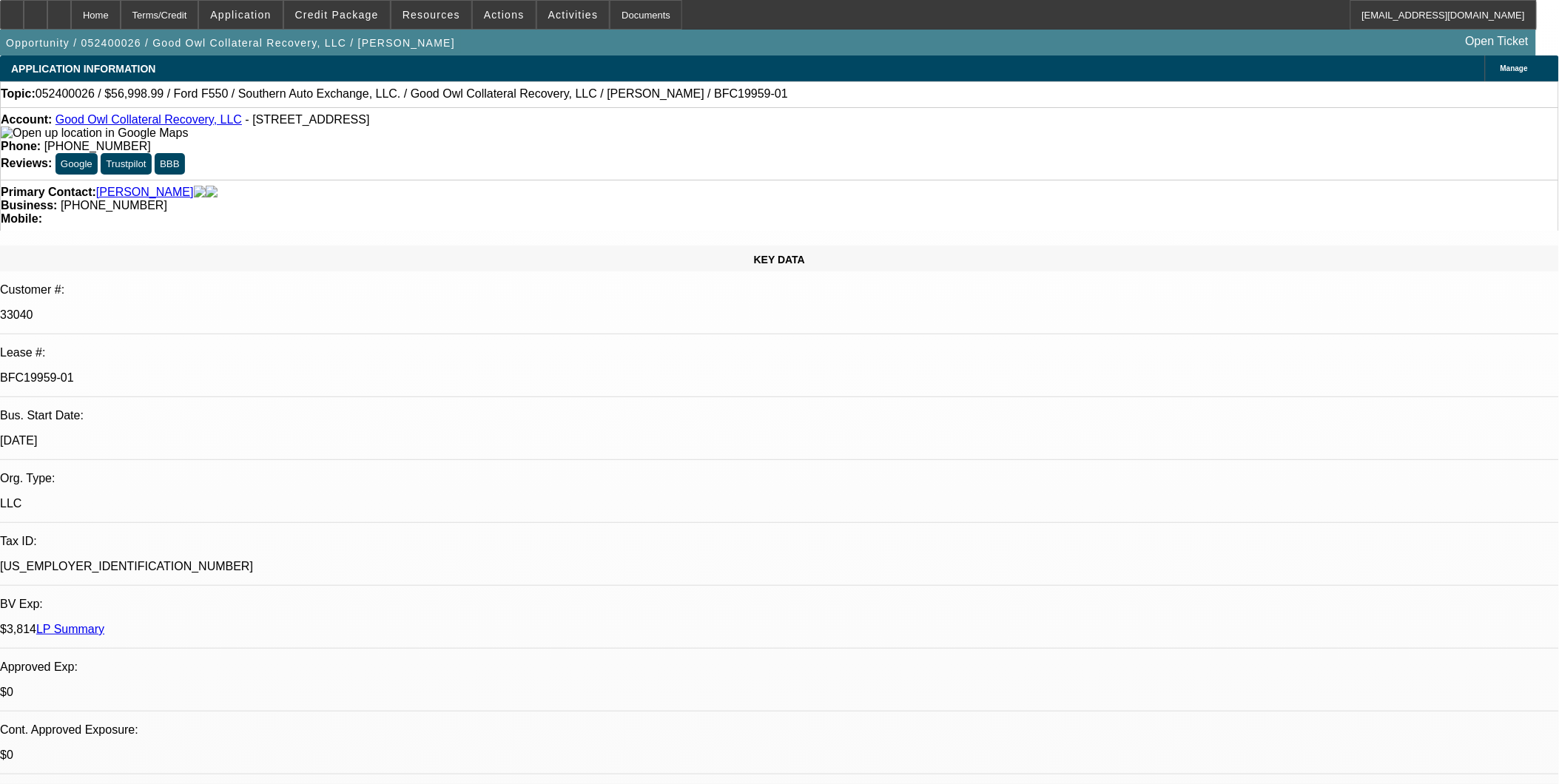
select select "1"
select select "2"
select select "4"
select select "1"
select select "2"
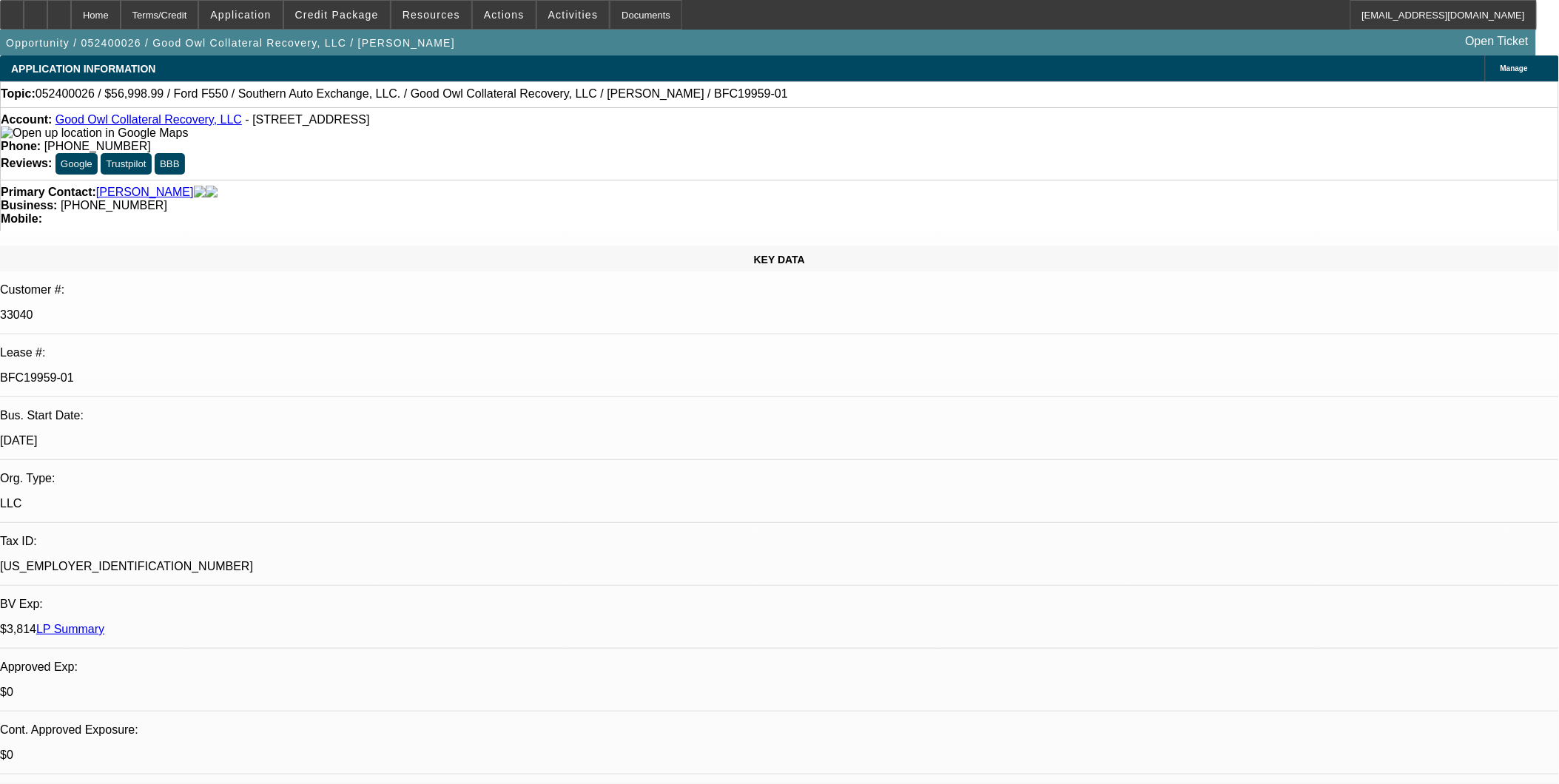
select select "4"
select select "1"
select select "2"
select select "4"
select select "1"
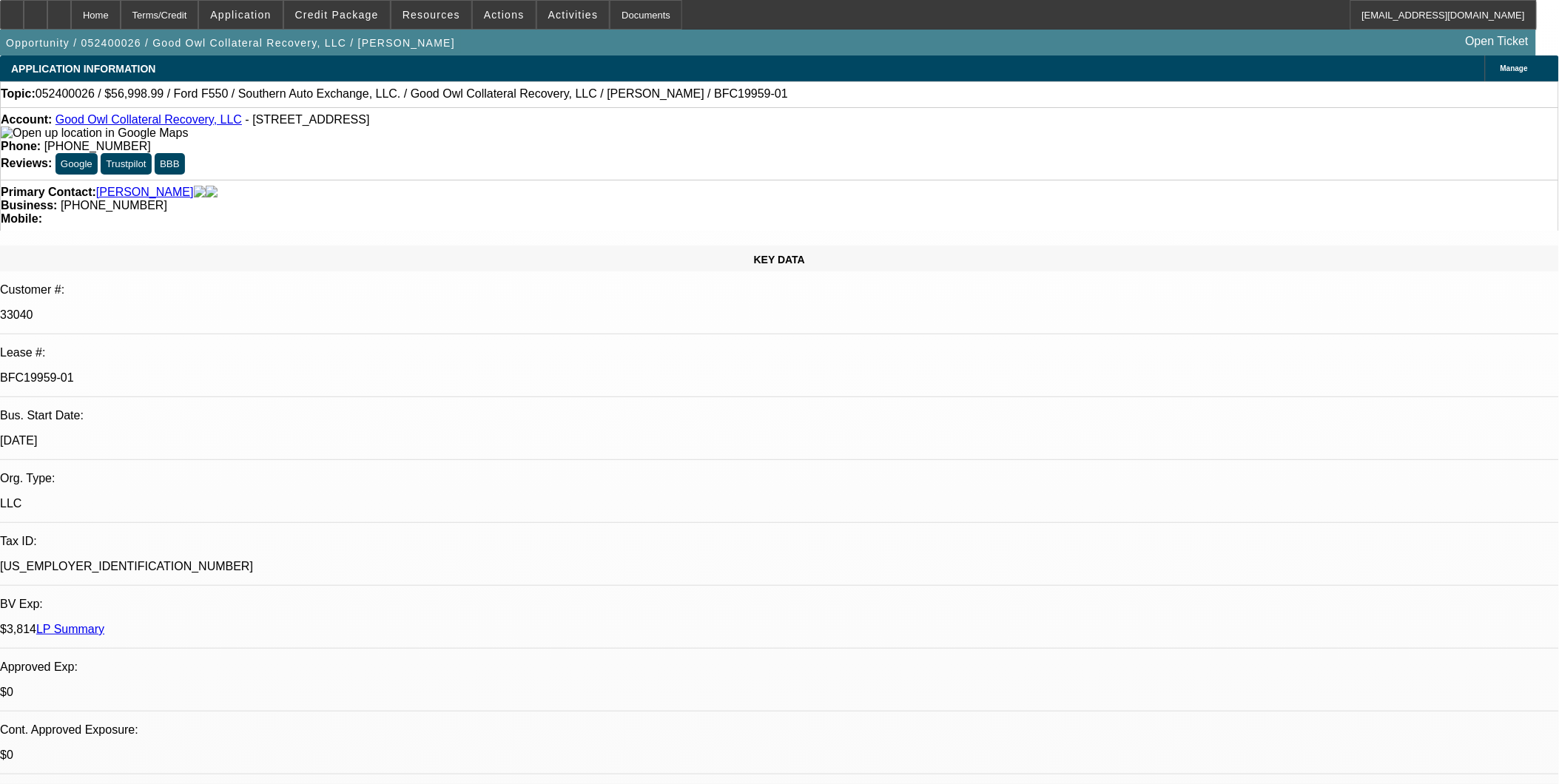
select select "2"
select select "4"
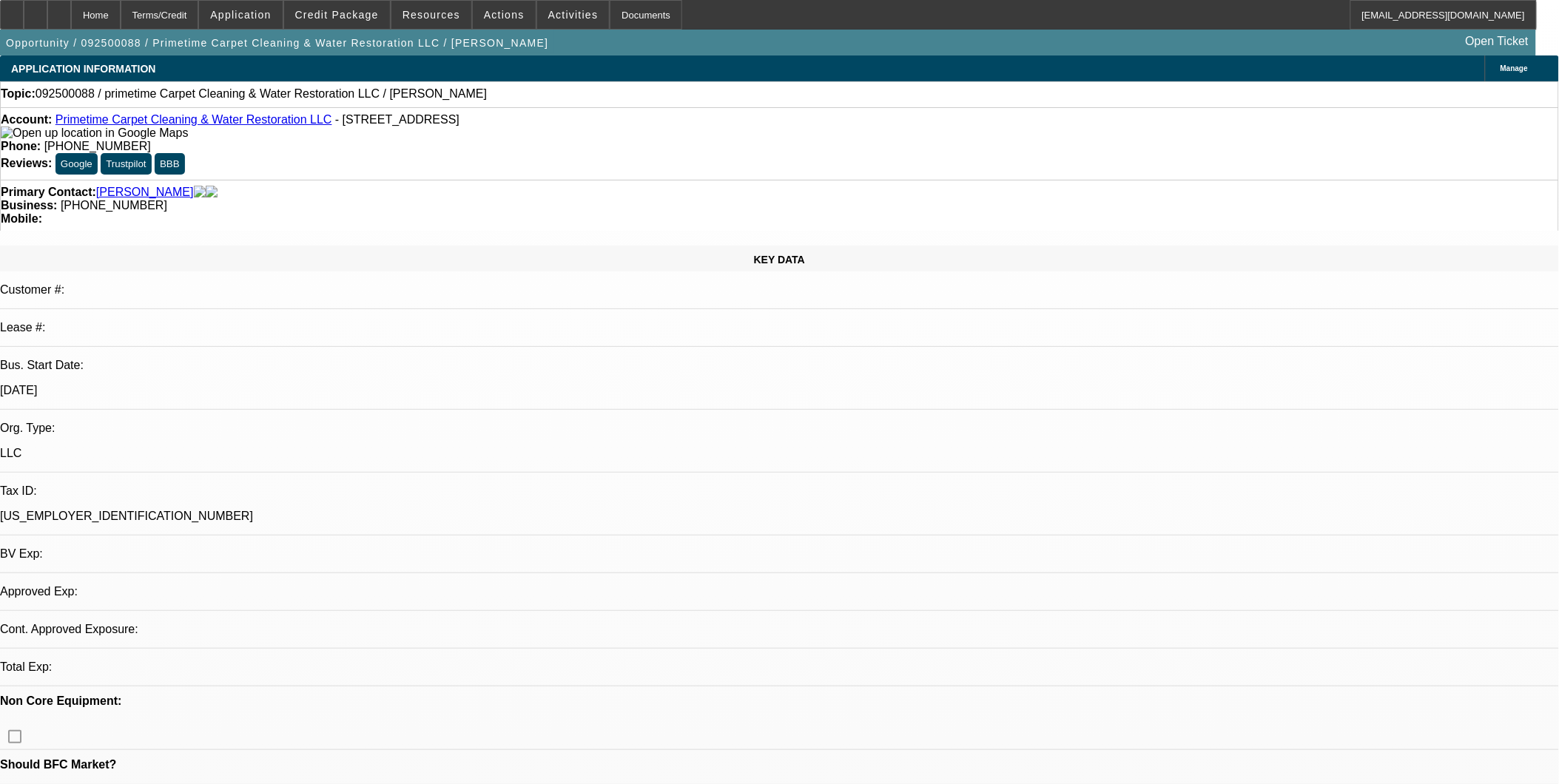
select select "0"
select select "2"
select select "0.1"
select select "1"
select select "2"
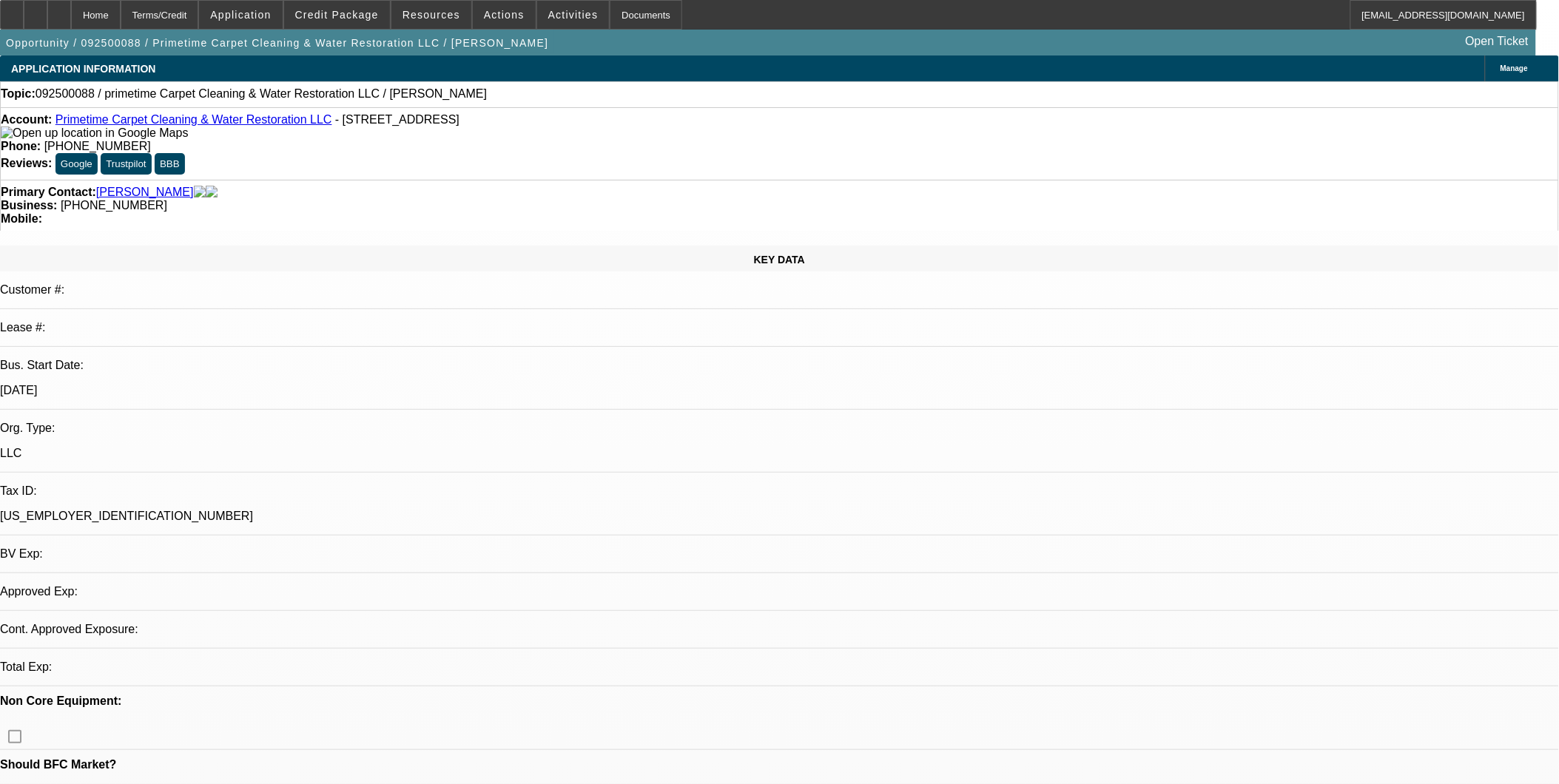
select select "4"
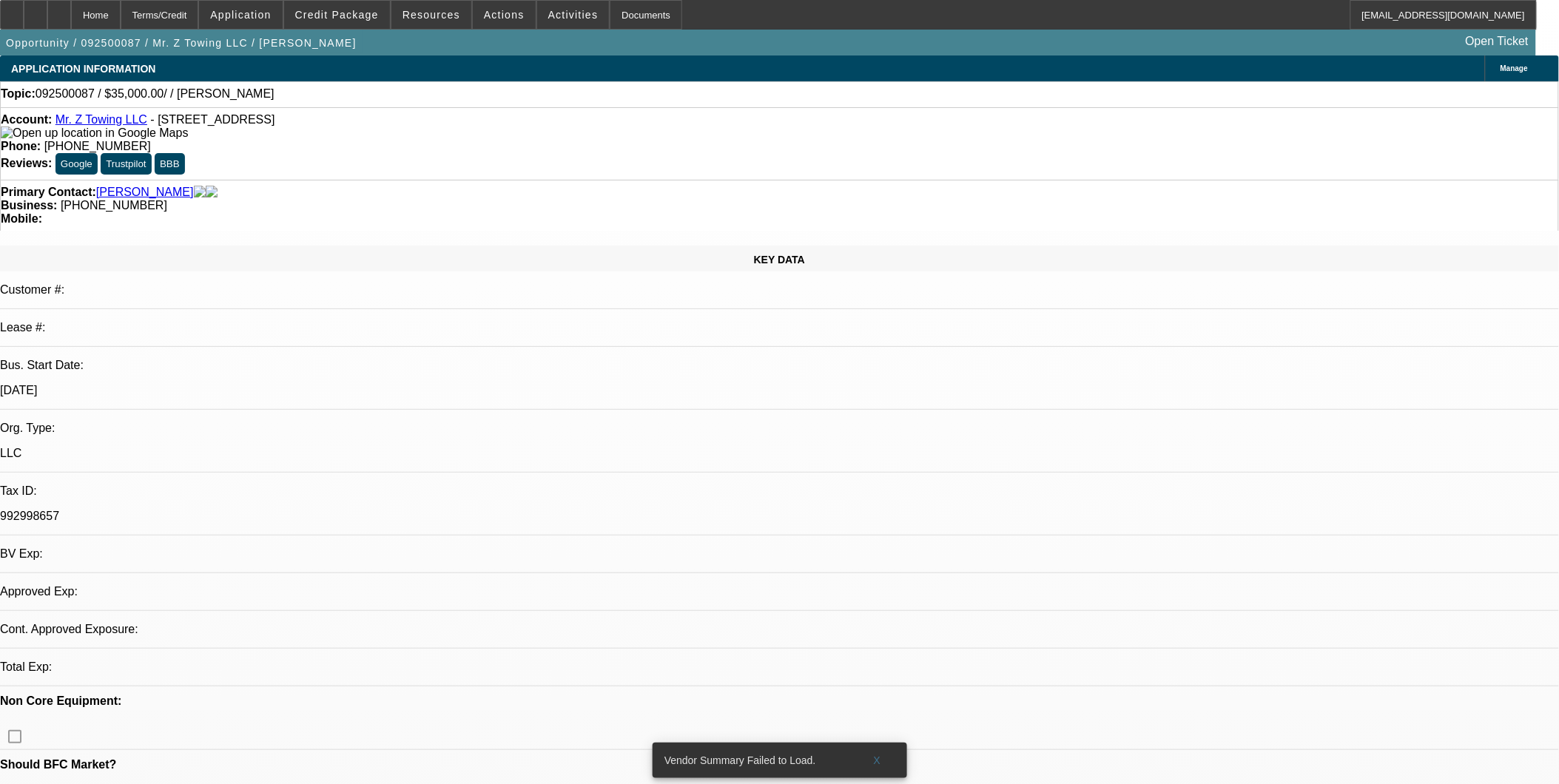
select select "0"
select select "2"
select select "0.1"
select select "1"
select select "2"
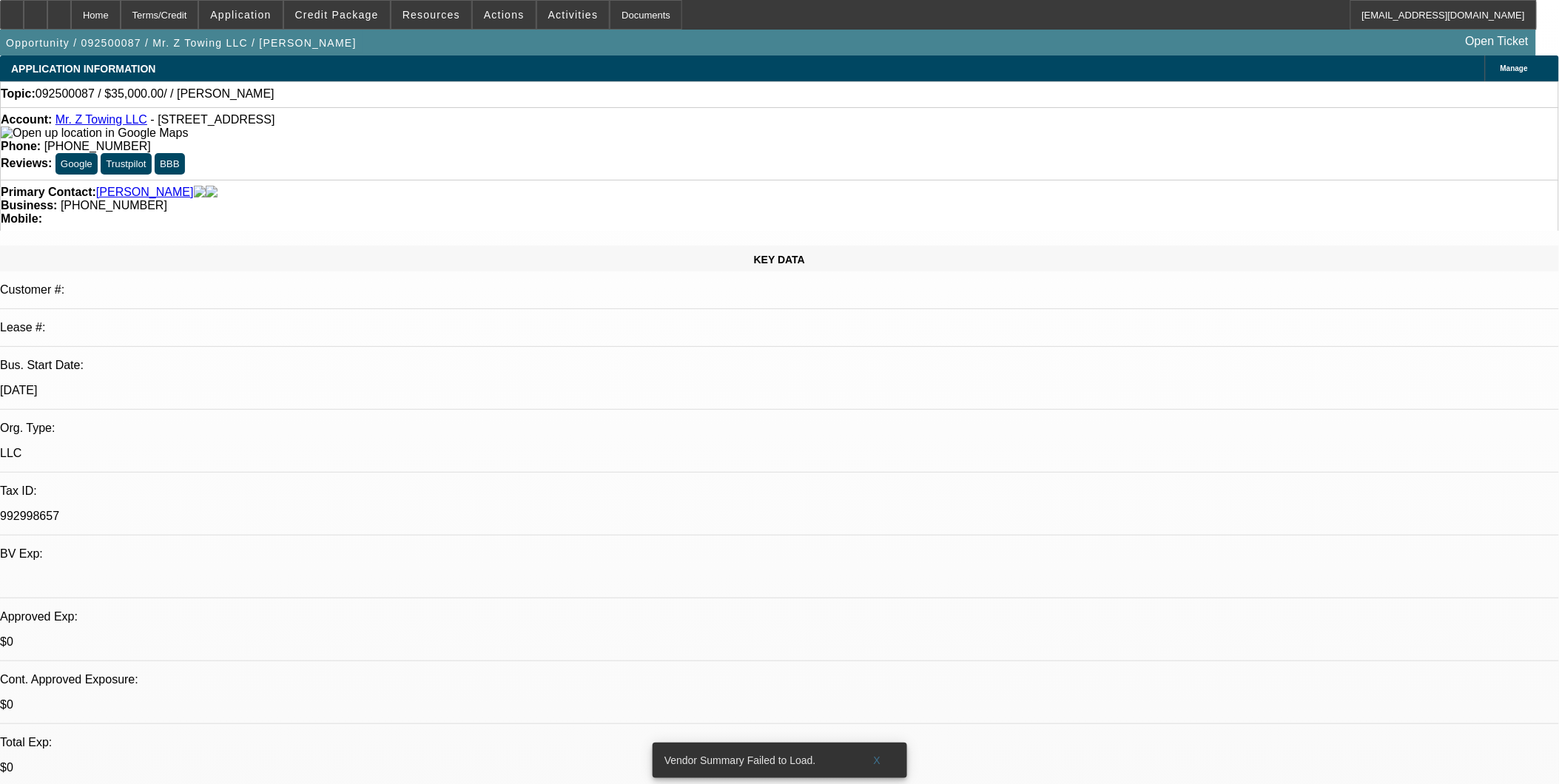
select select "4"
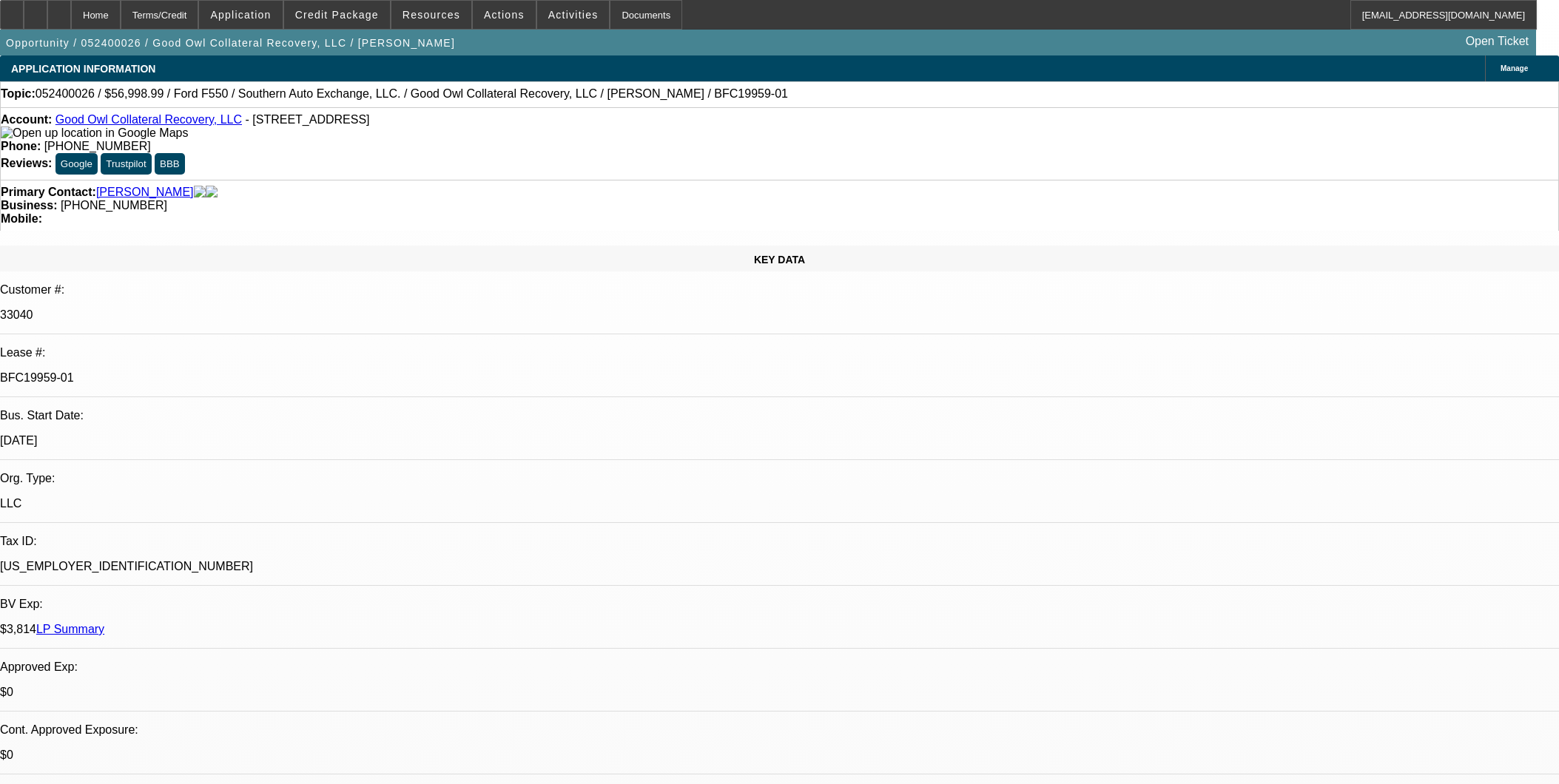
select select "0"
select select "2"
select select "0.1"
select select "4"
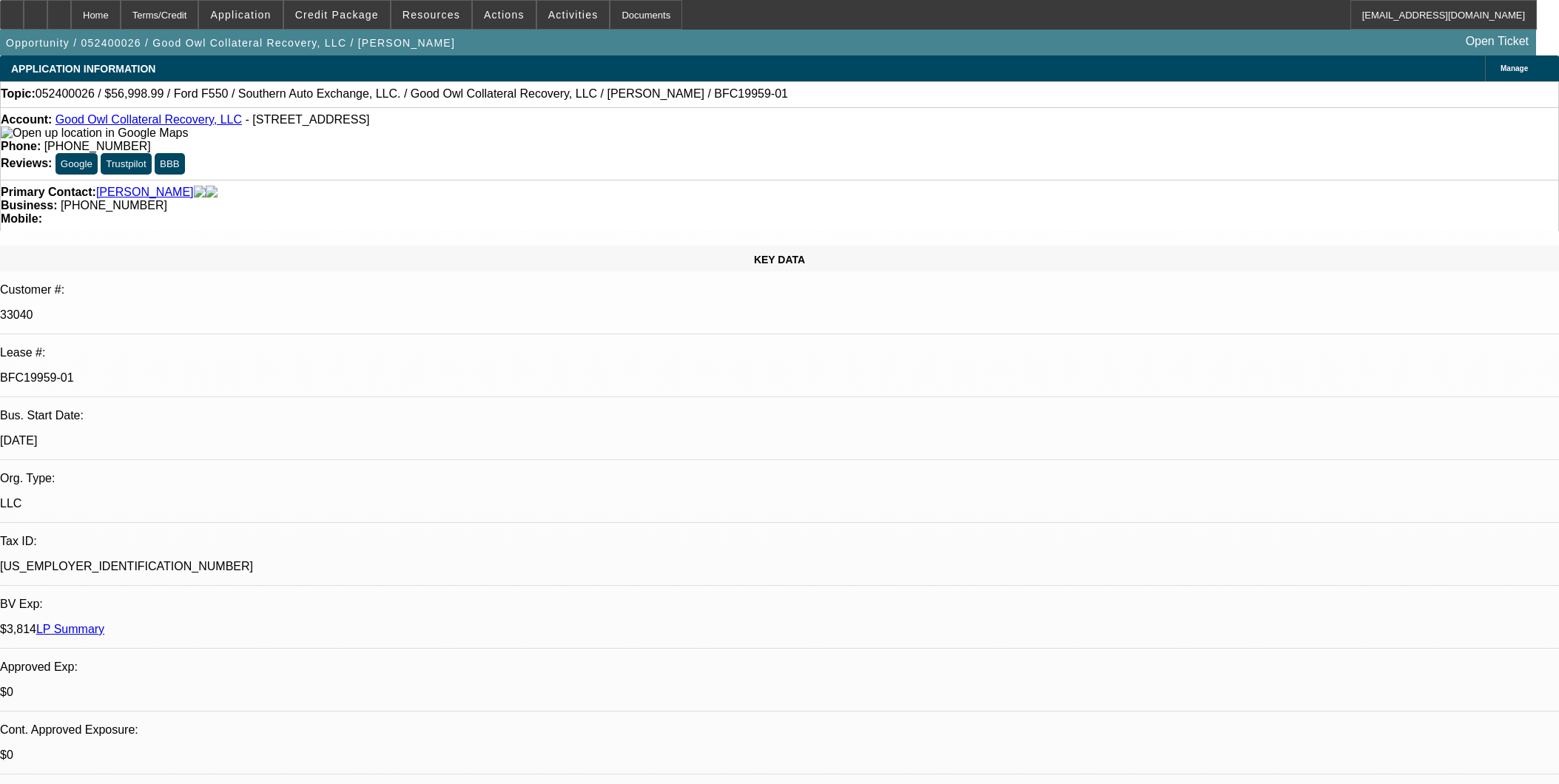
select select "0"
select select "2"
select select "0.1"
select select "4"
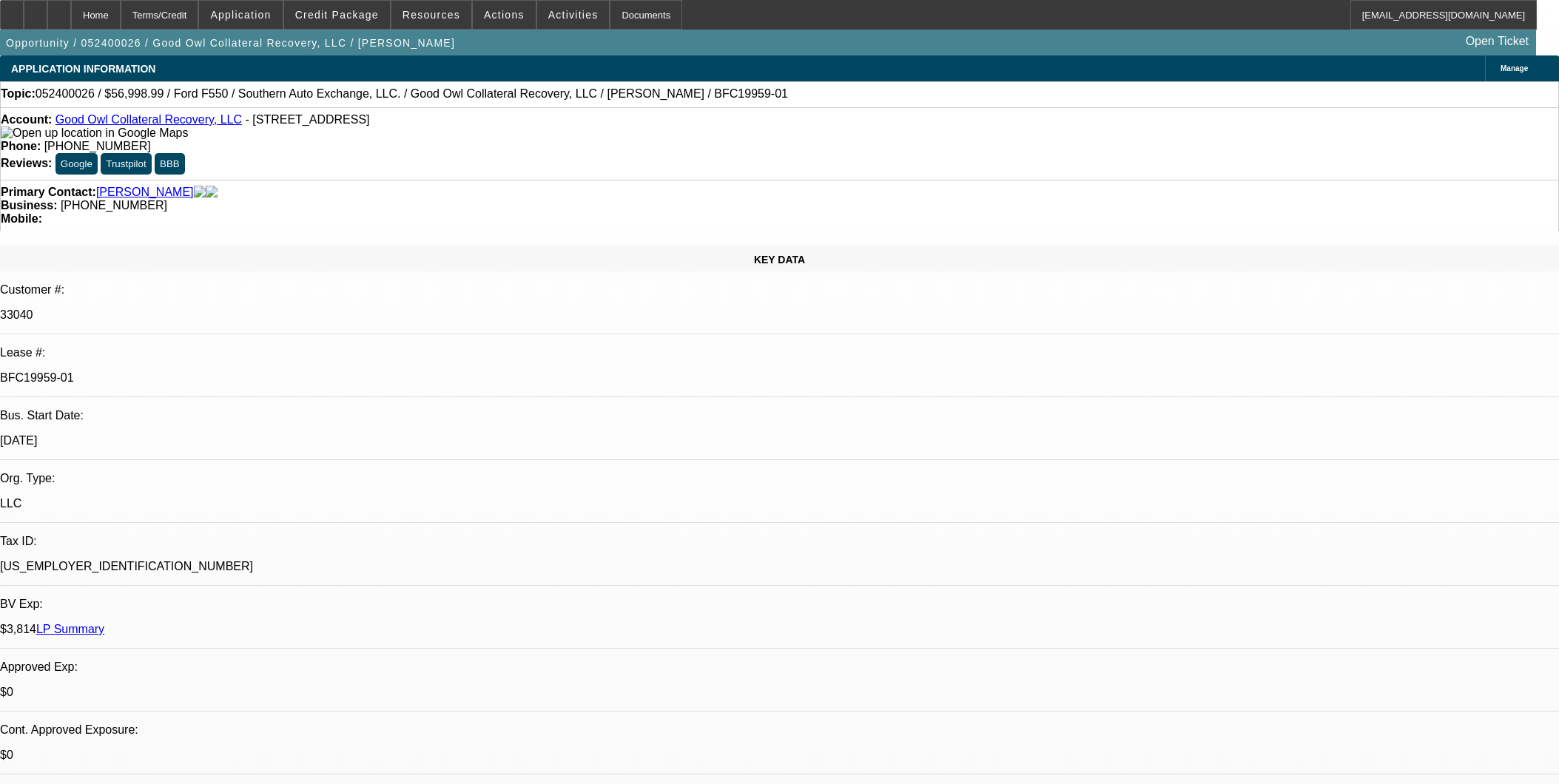
select select "0"
select select "2"
select select "0.1"
select select "4"
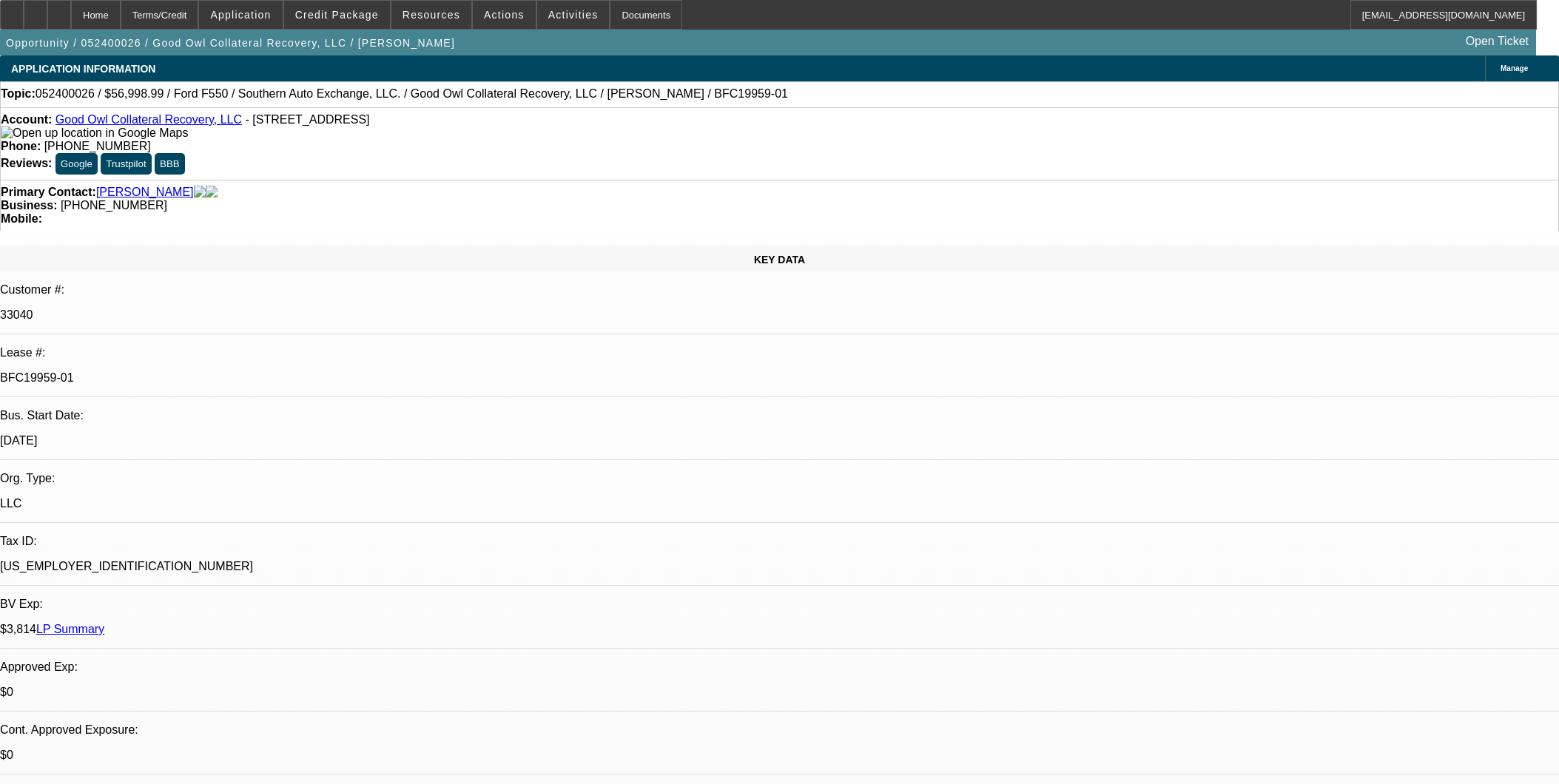
select select "0"
select select "2"
select select "0.1"
select select "4"
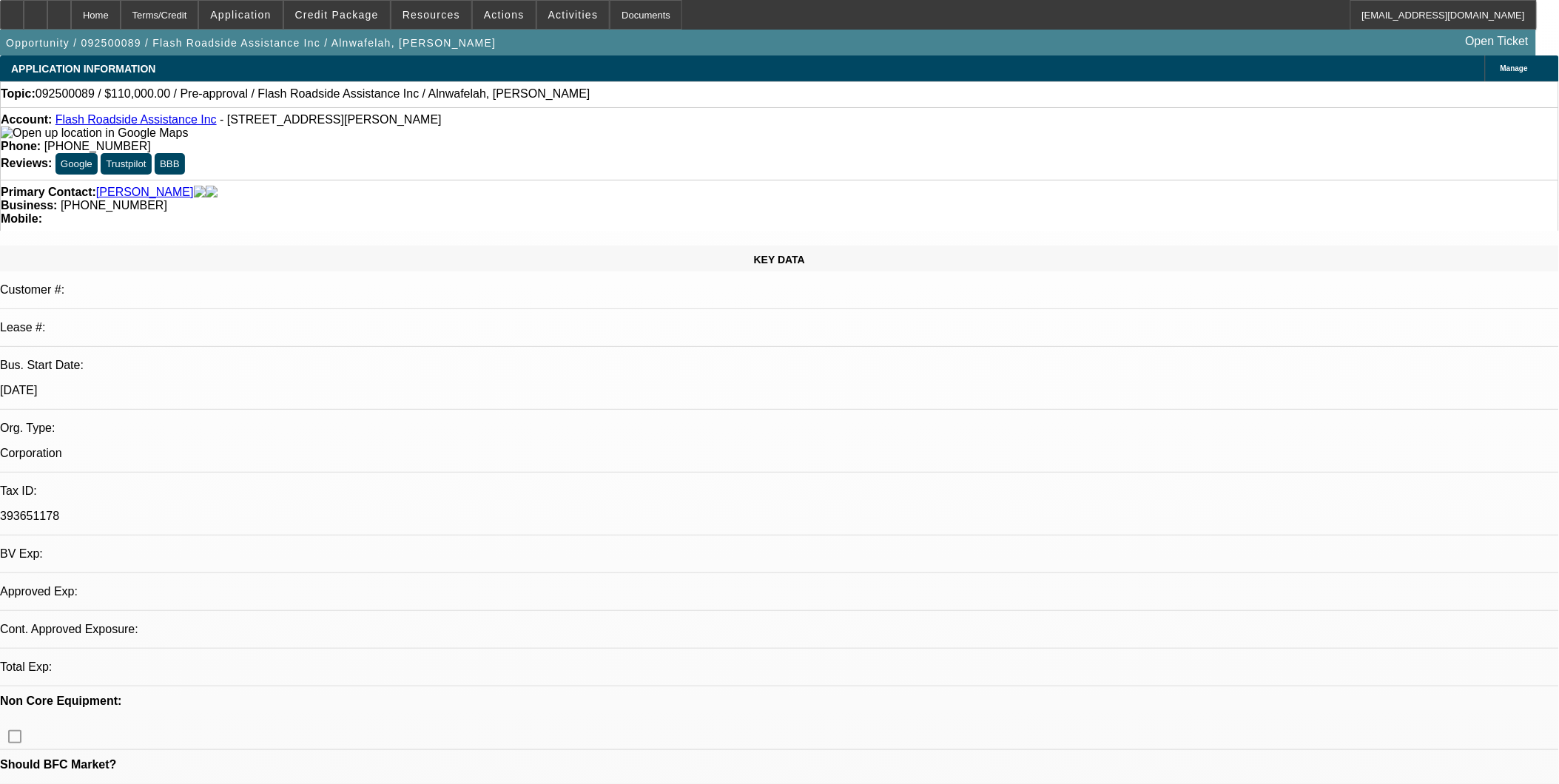
select select "0"
select select "2"
select select "0.1"
select select "1"
select select "2"
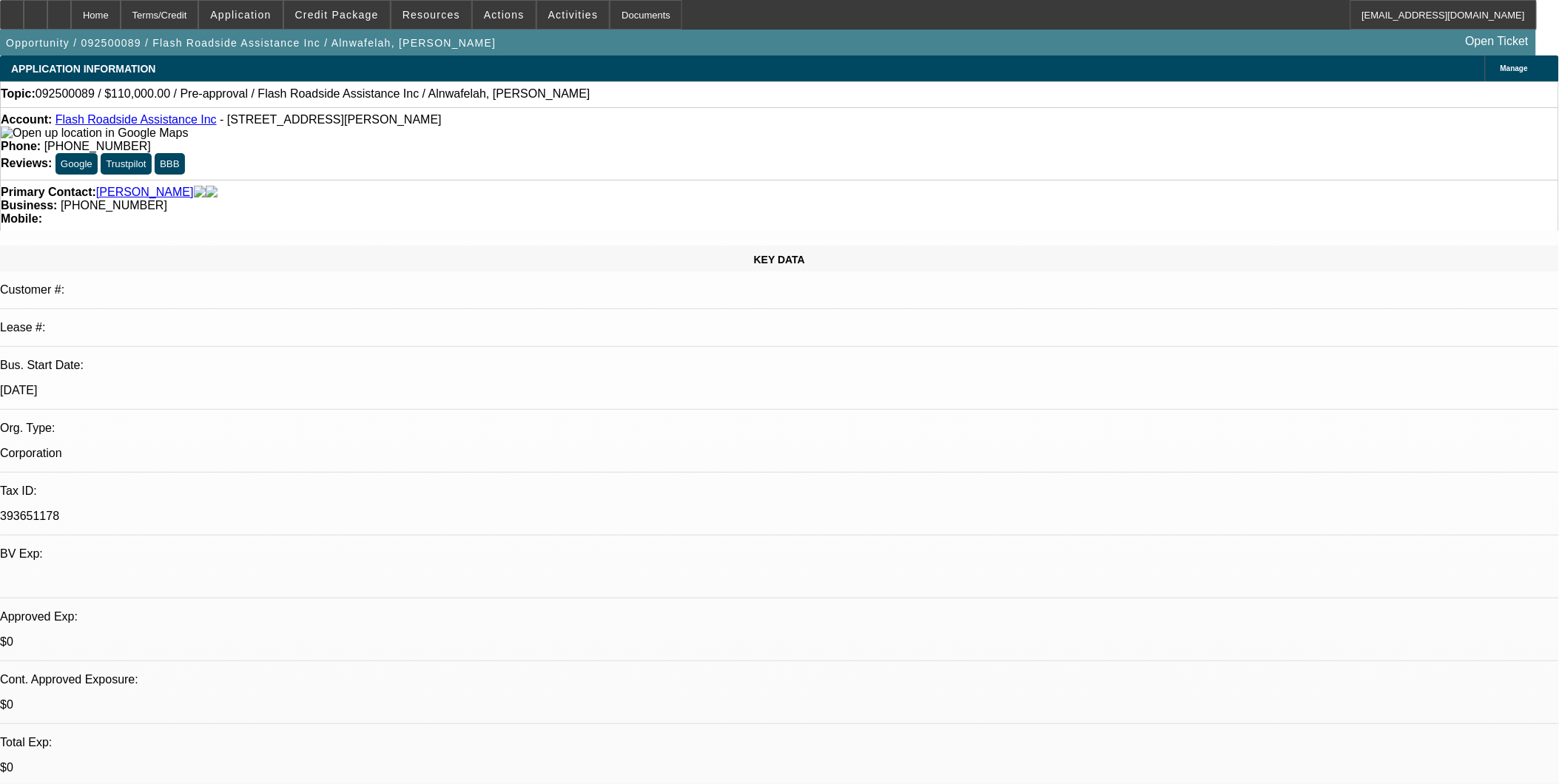
select select "4"
click at [104, 121] on link "Flash Roadside Assistance Inc" at bounding box center [136, 119] width 161 height 12
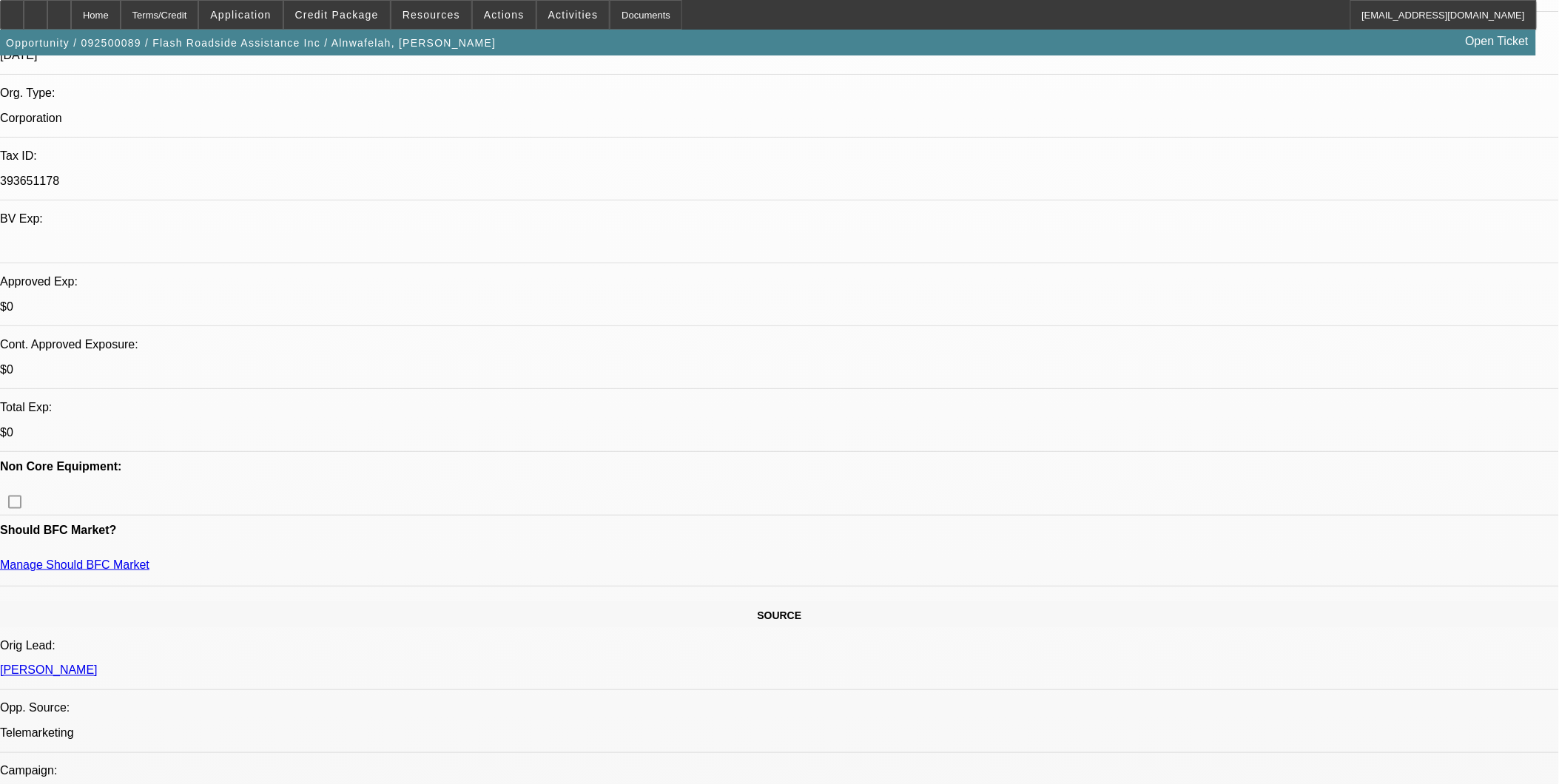
scroll to position [328, 0]
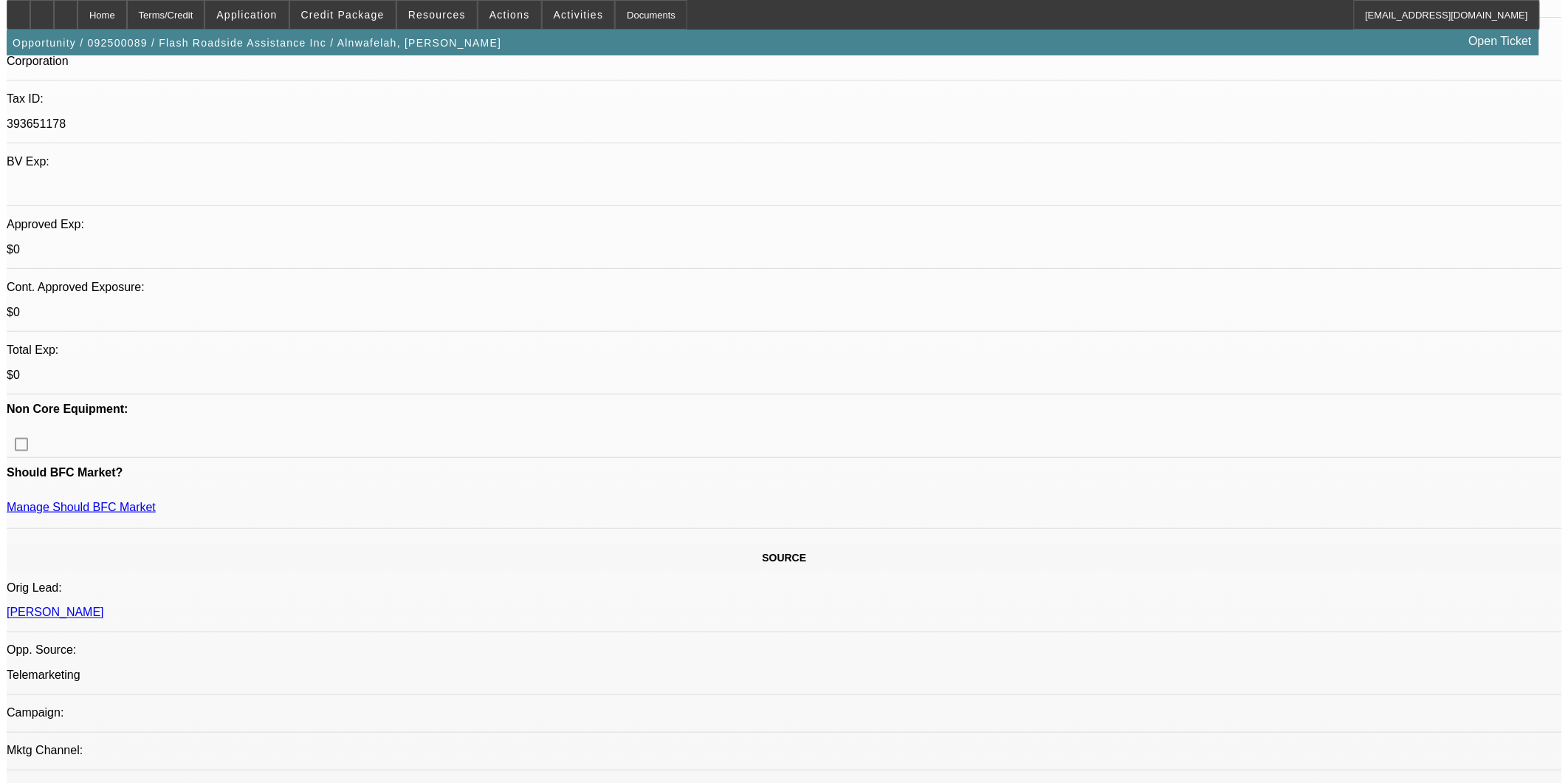
scroll to position [0, 0]
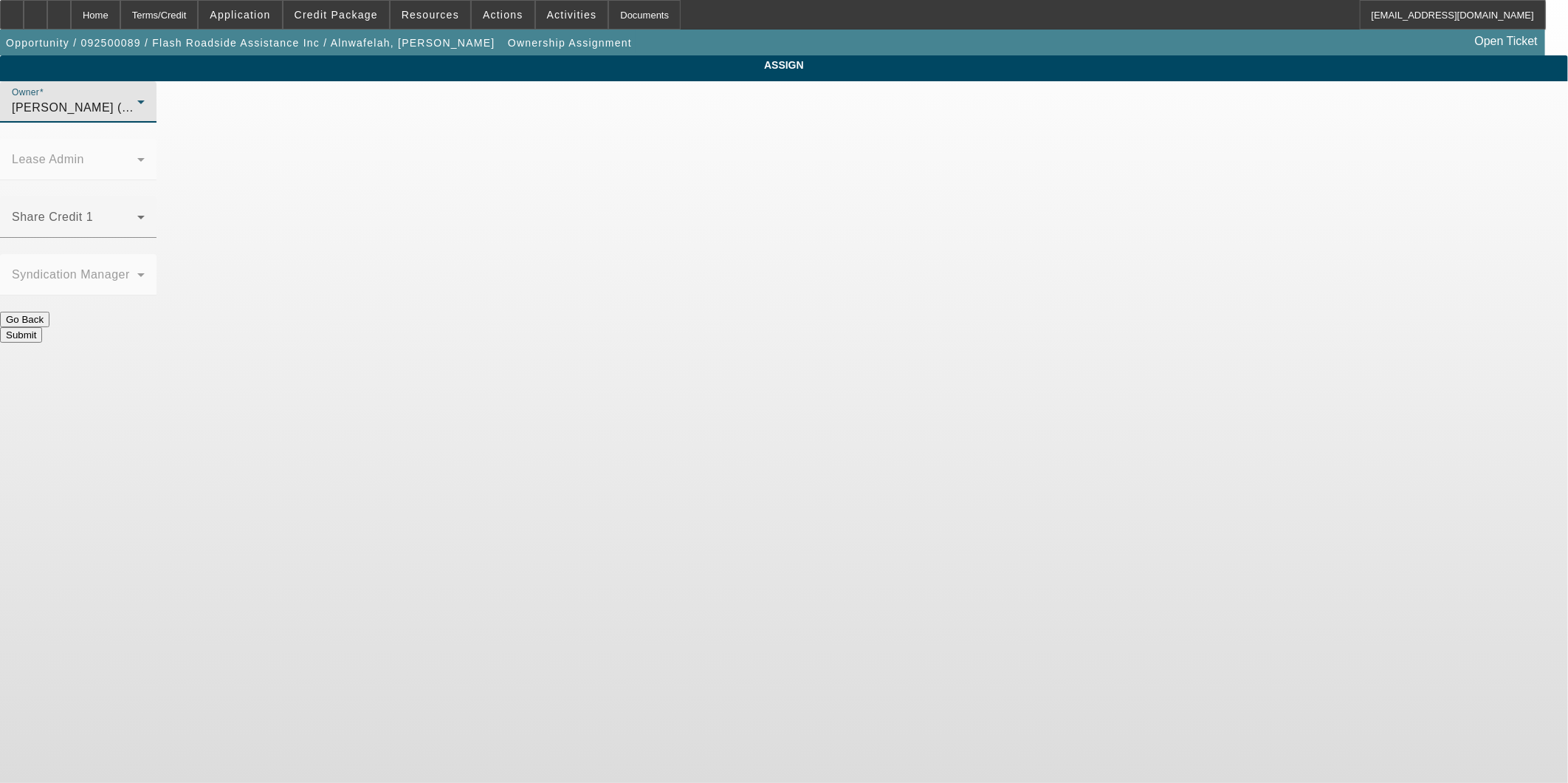
click at [137, 117] on div "[PERSON_NAME] (Lvl 1)" at bounding box center [74, 107] width 125 height 18
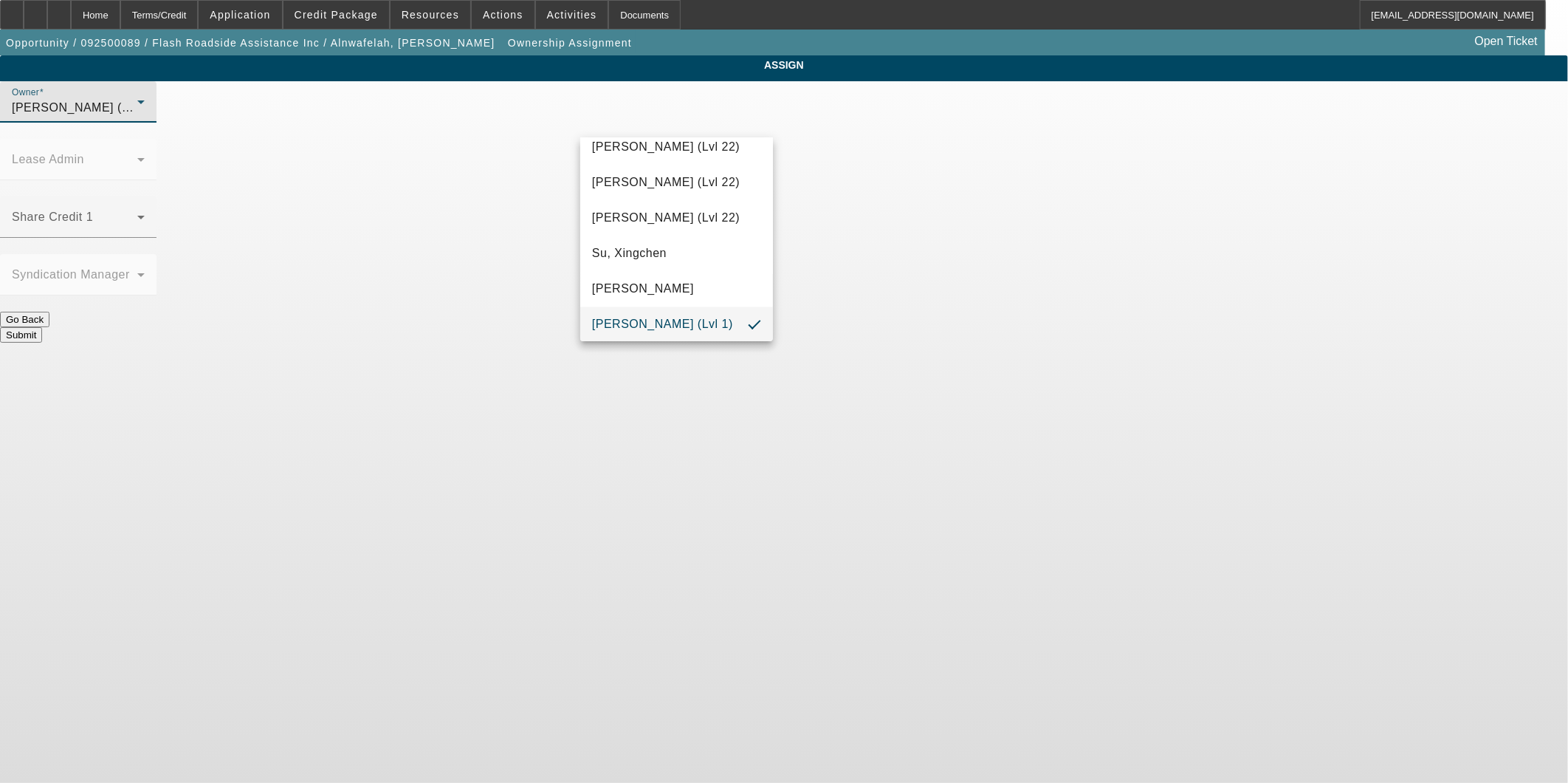
scroll to position [1459, 0]
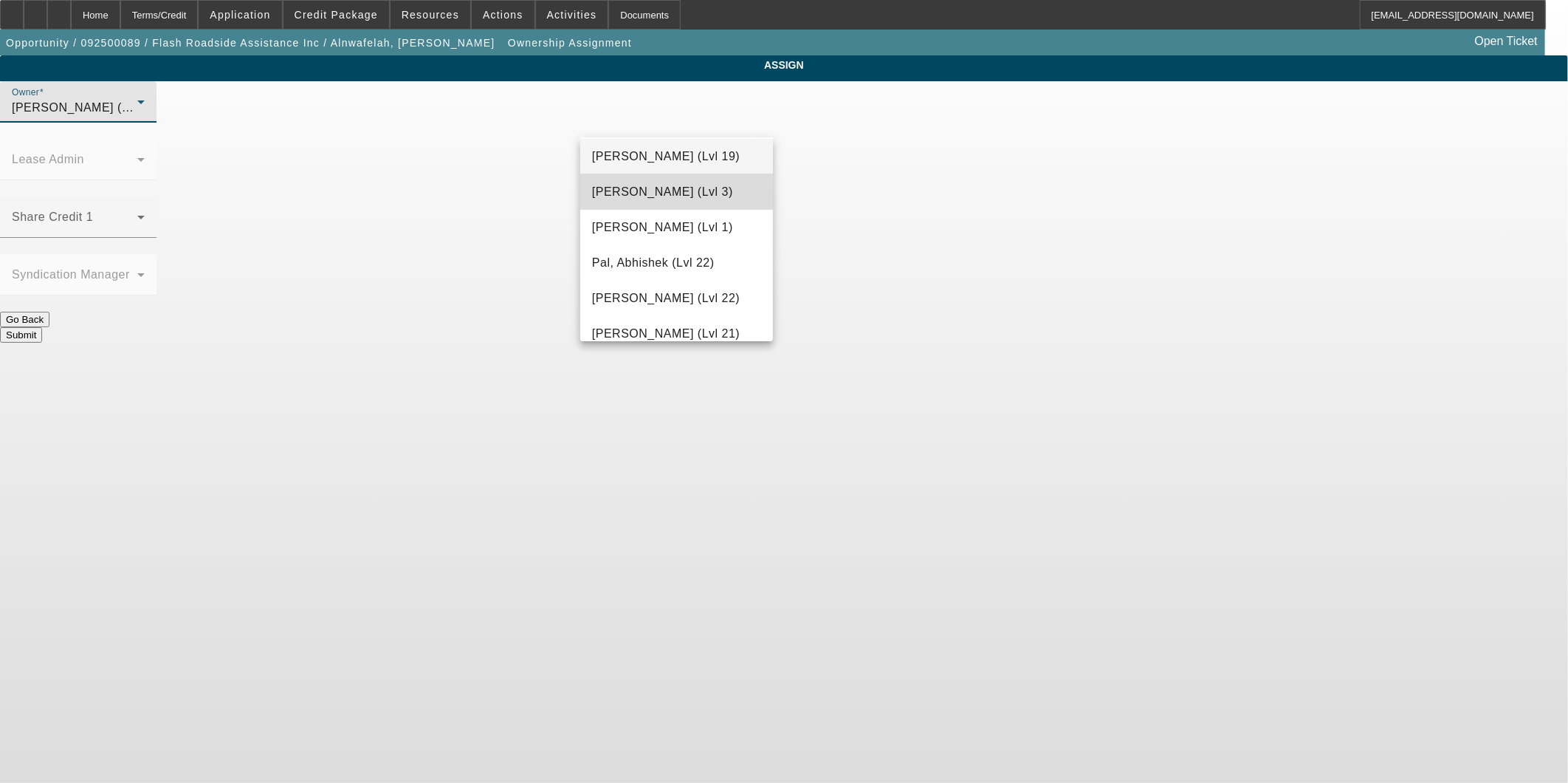
click at [695, 186] on span "[PERSON_NAME] (Lvl 3)" at bounding box center [662, 192] width 141 height 18
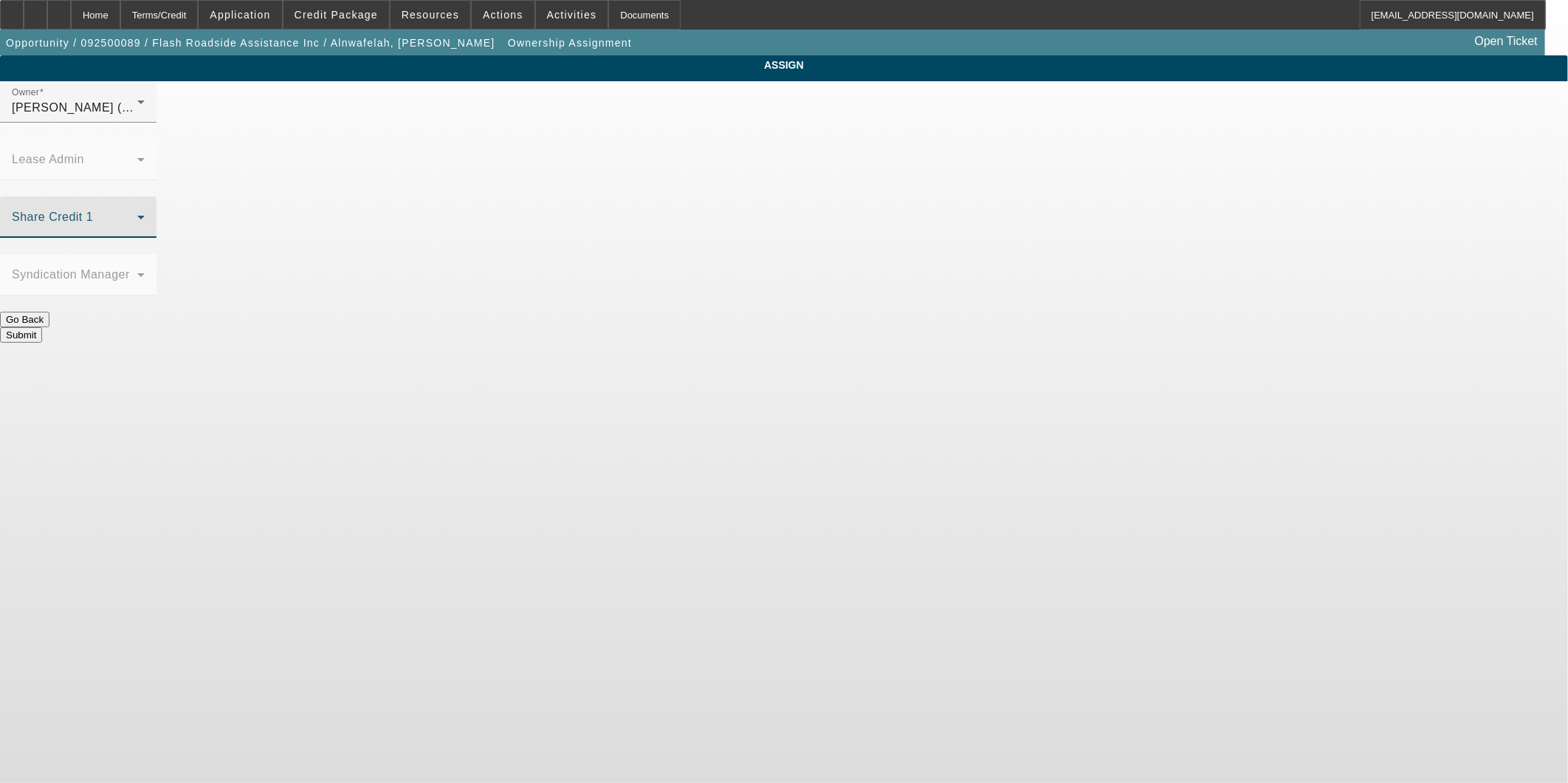
click at [137, 215] on span at bounding box center [74, 223] width 125 height 18
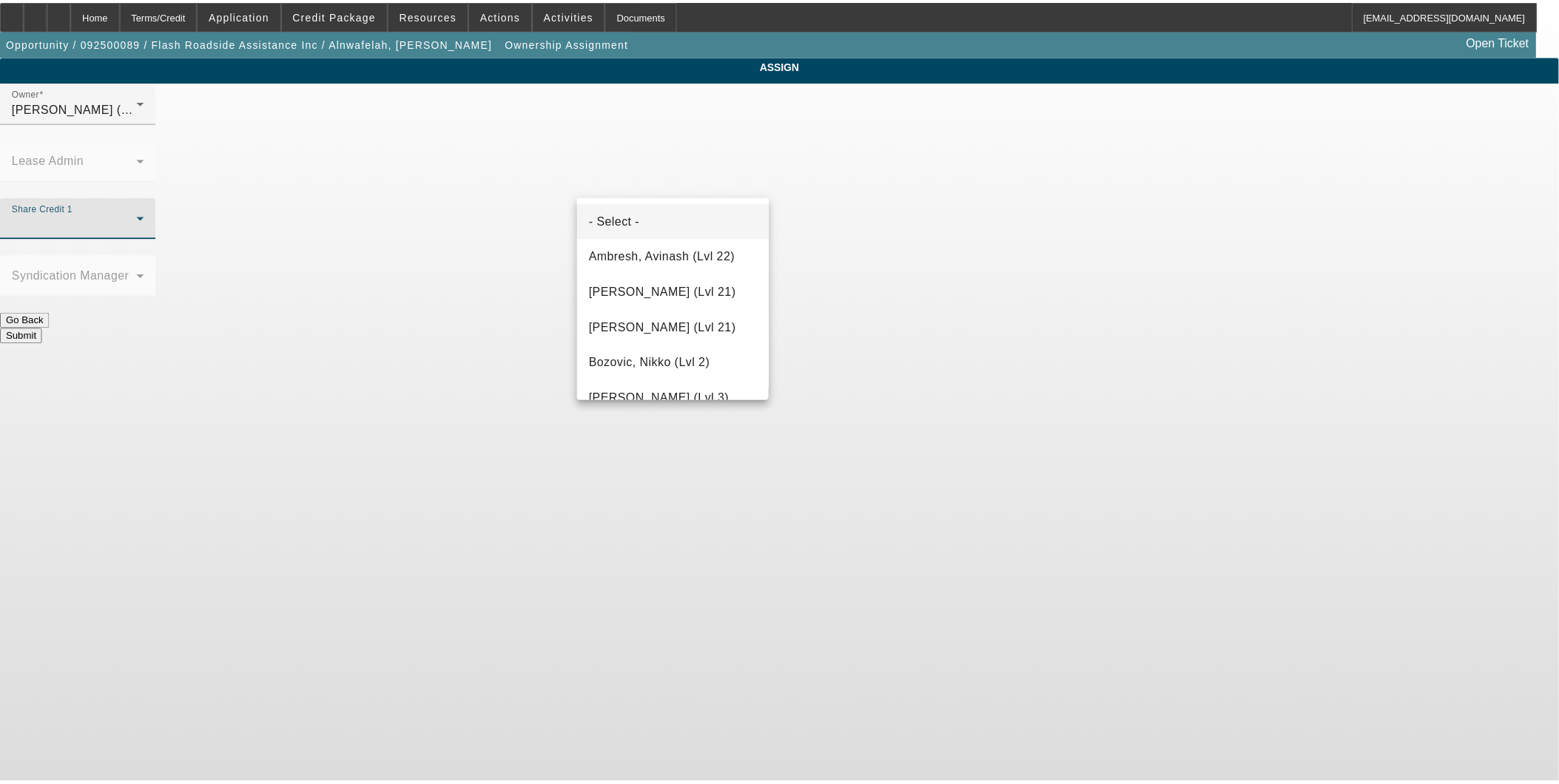
scroll to position [1755, 0]
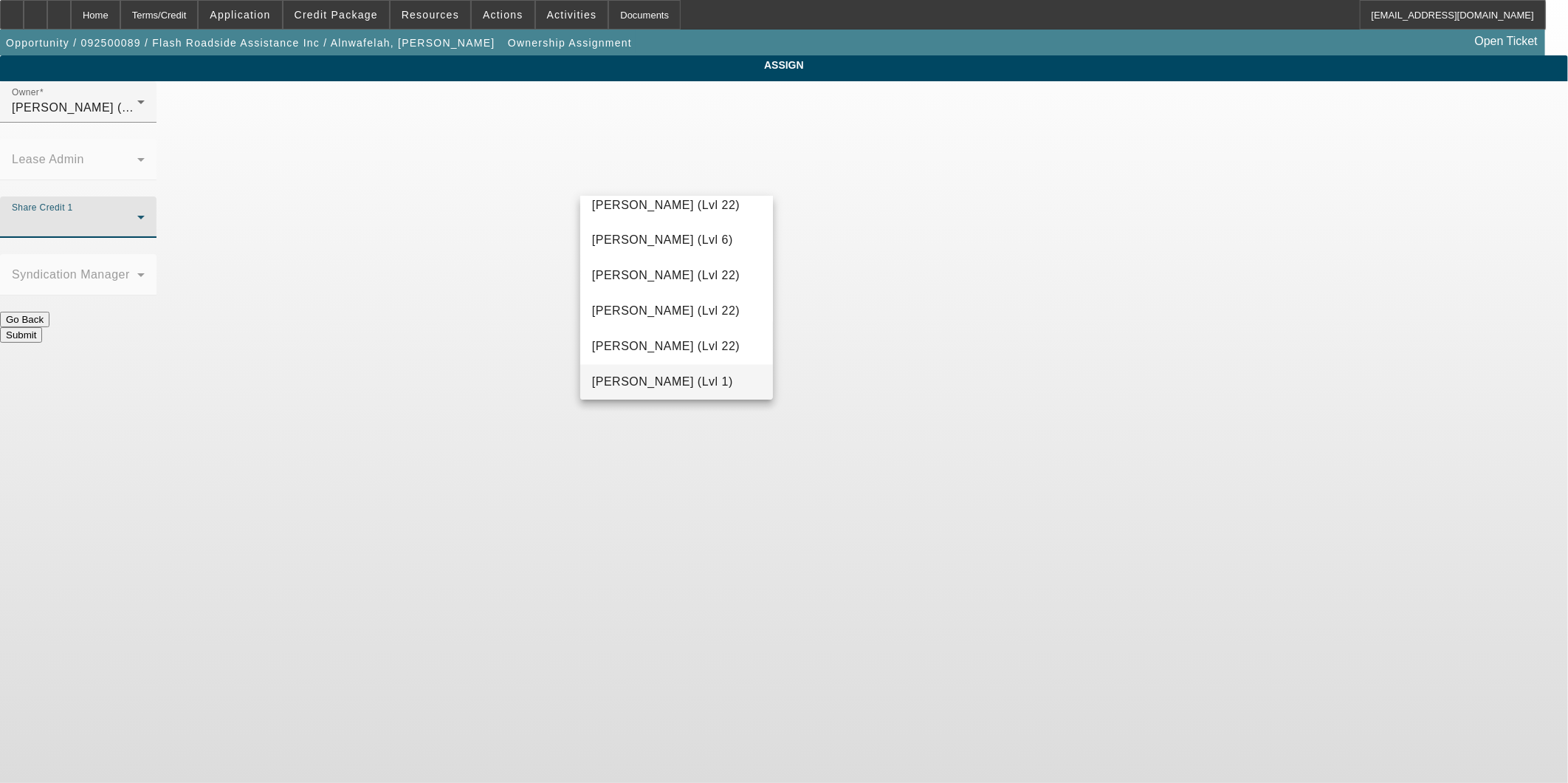
click at [664, 376] on span "[PERSON_NAME] (Lvl 1)" at bounding box center [662, 382] width 141 height 18
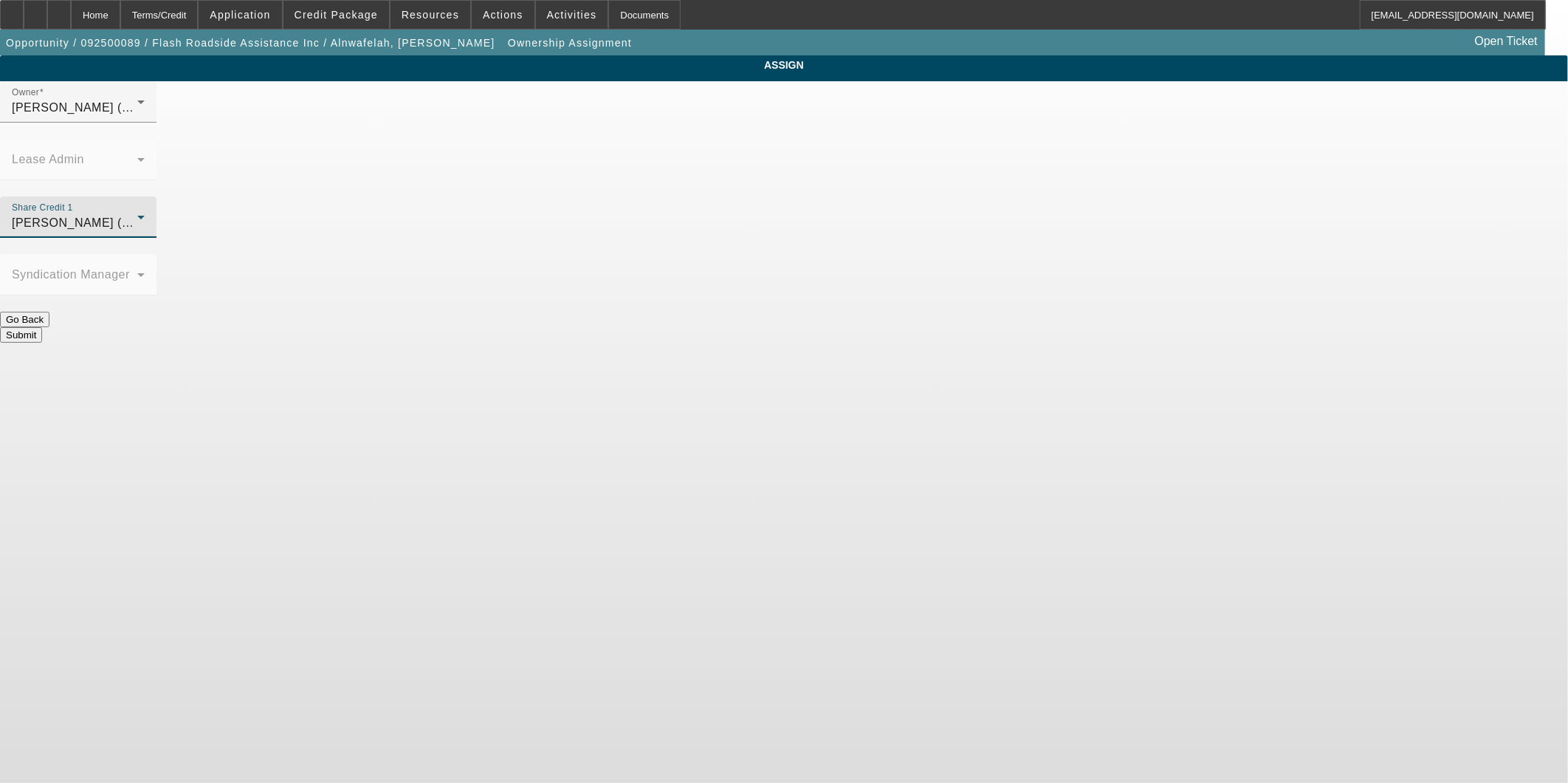
click at [42, 328] on button "Submit" at bounding box center [21, 335] width 42 height 15
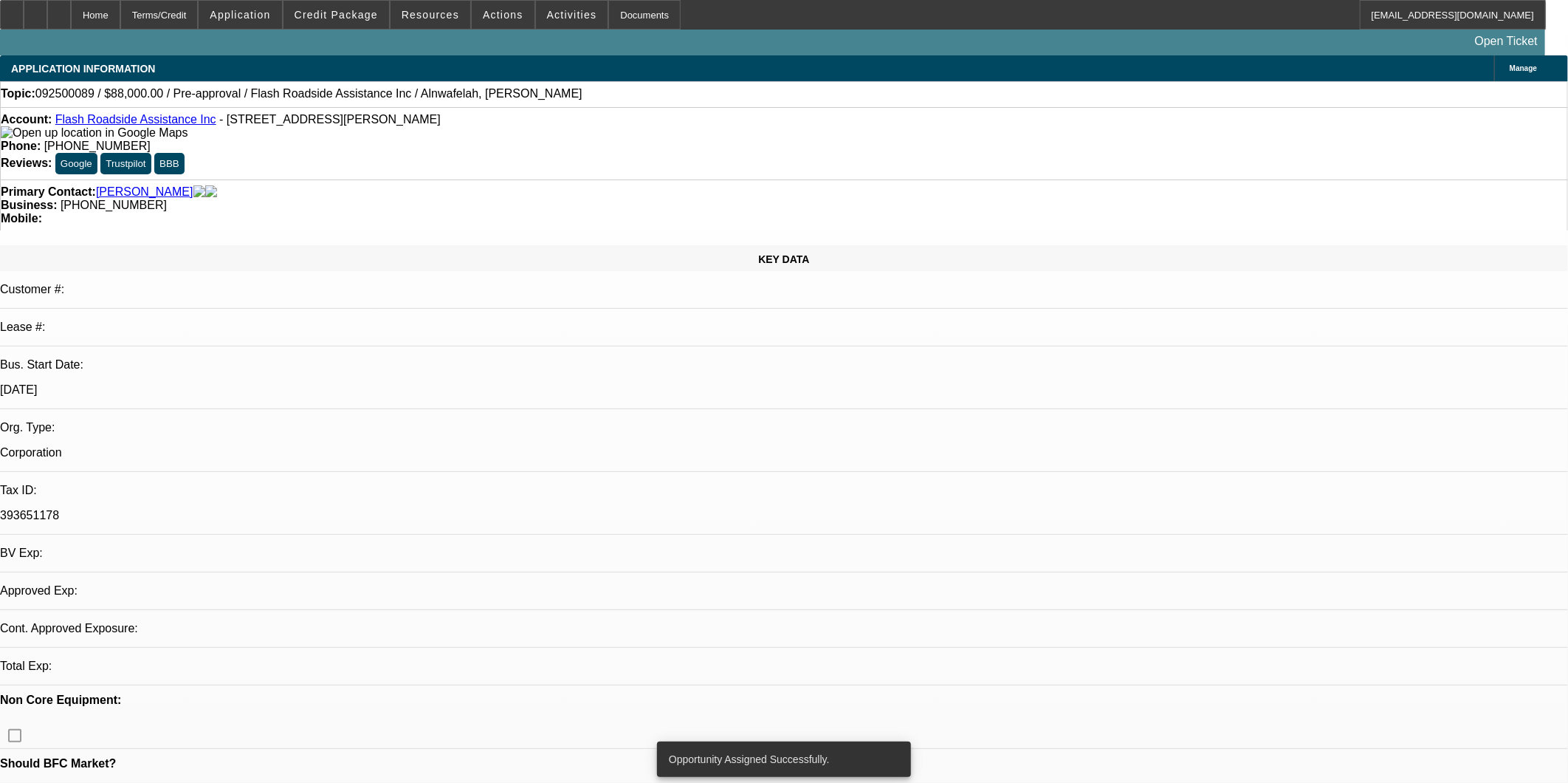
select select "0.2"
select select "2"
select select "0.1"
select select "4"
